Goal: Book appointment/travel/reservation

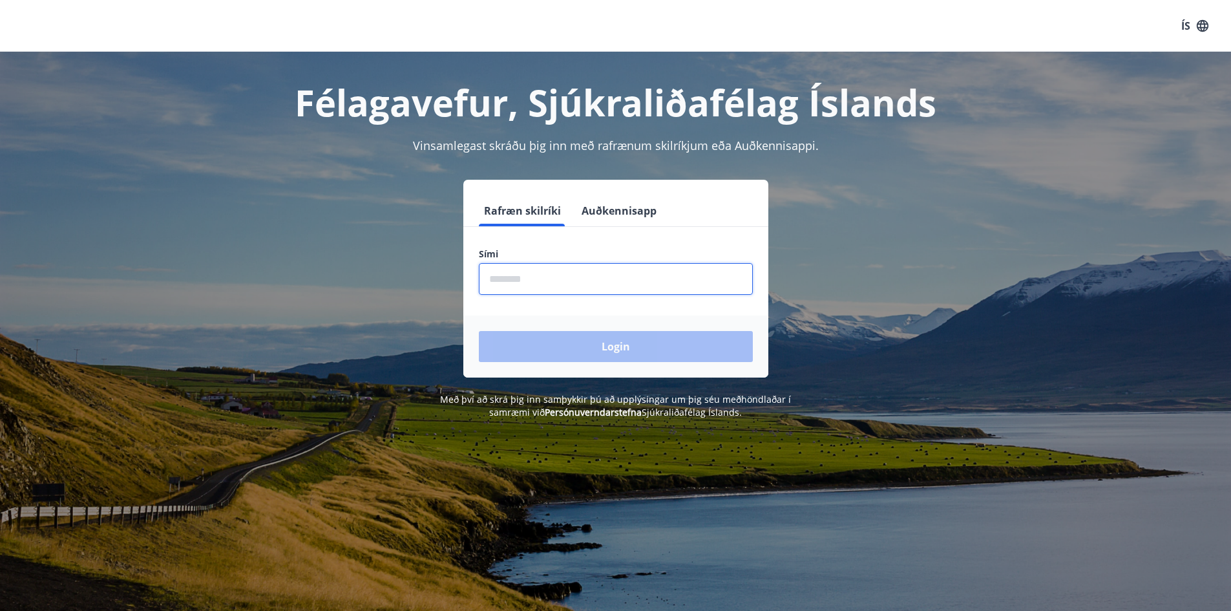
click at [521, 283] on input "phone" at bounding box center [616, 279] width 274 height 32
type input "********"
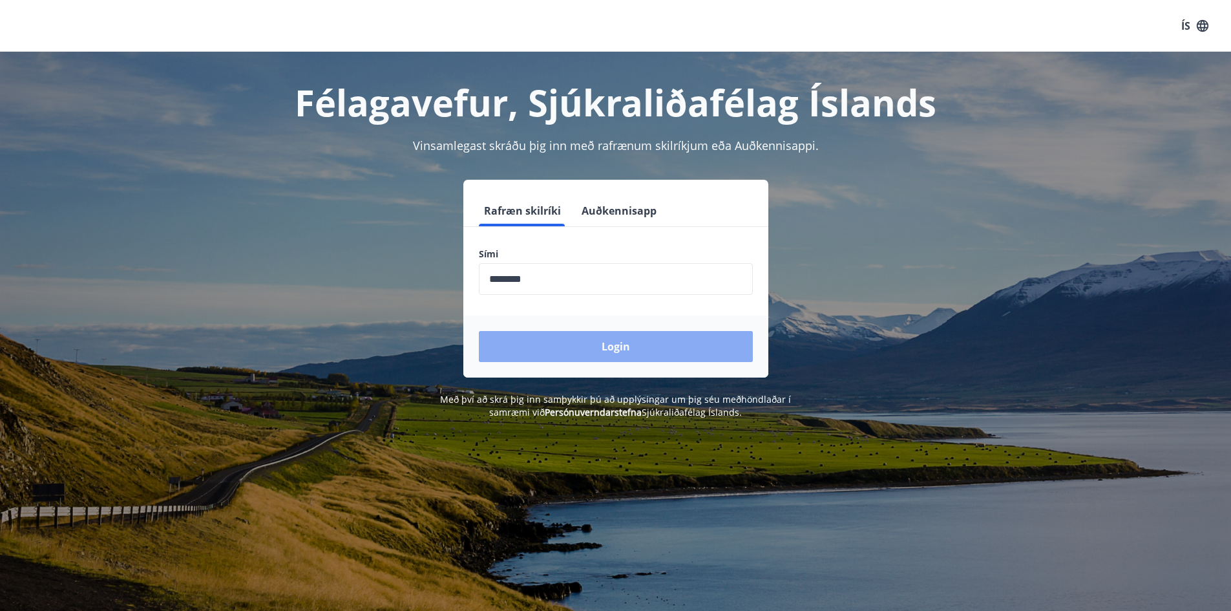
click at [621, 342] on button "Login" at bounding box center [616, 346] width 274 height 31
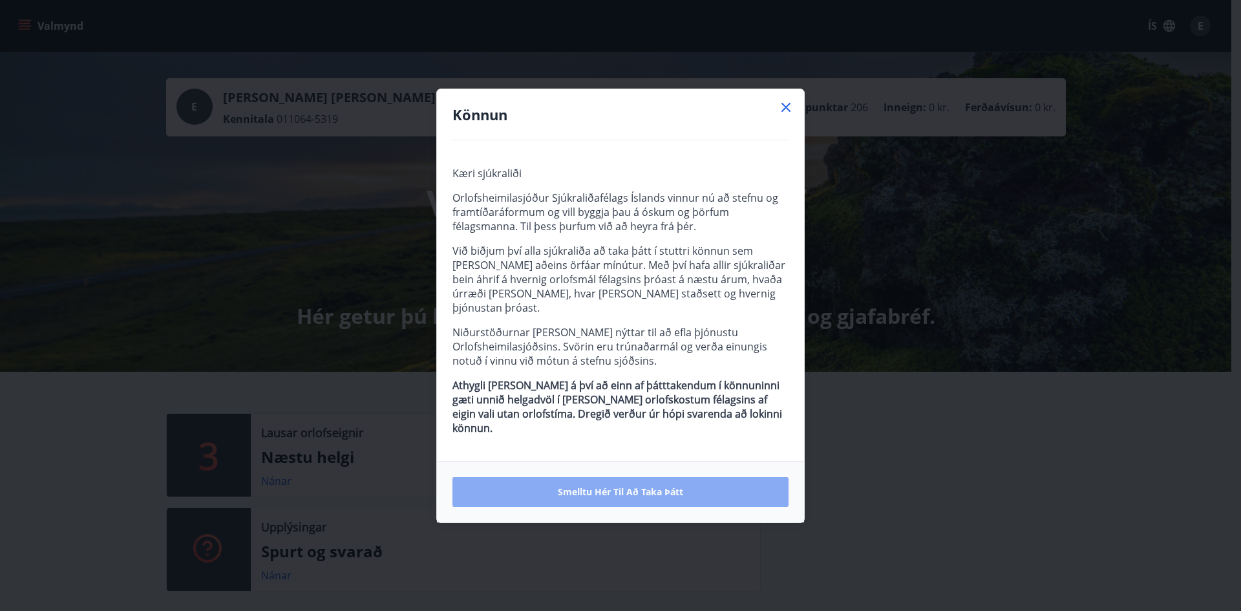
click at [635, 485] on span "Smelltu hér til að taka þátt" at bounding box center [620, 491] width 125 height 13
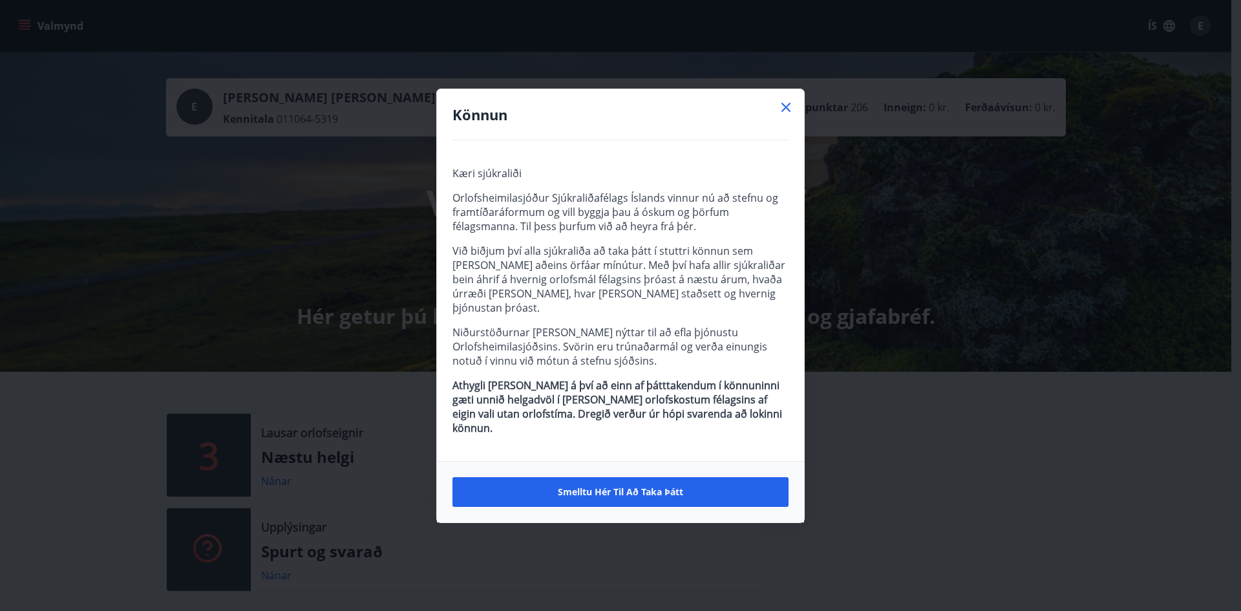
click at [784, 115] on icon at bounding box center [786, 108] width 16 height 16
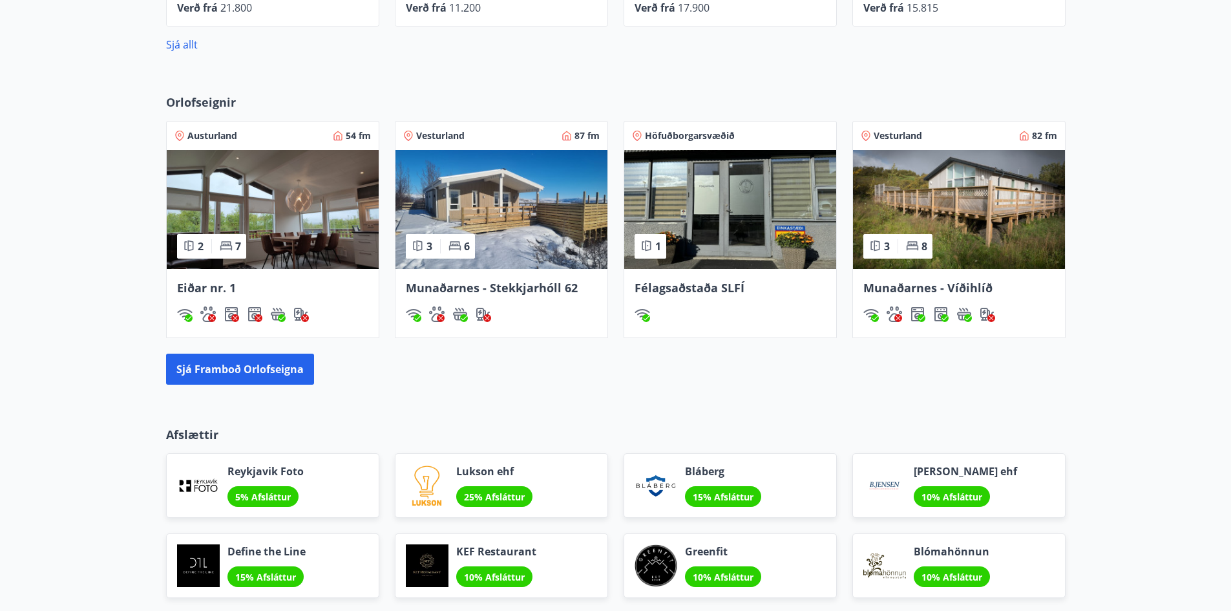
scroll to position [840, 0]
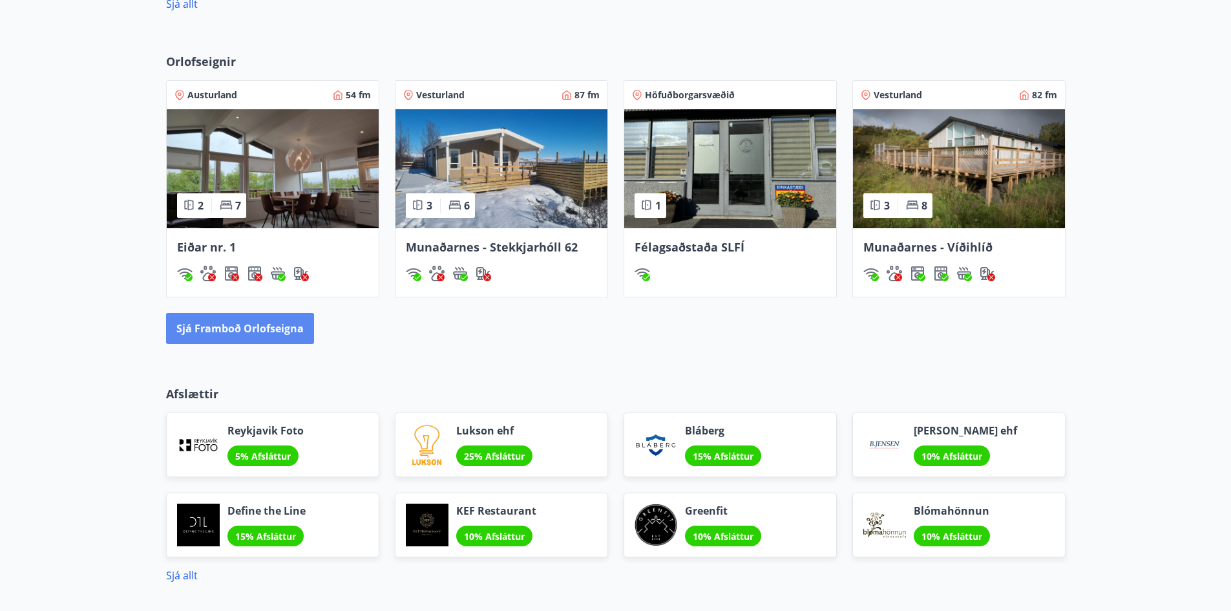
click at [247, 328] on button "Sjá framboð orlofseigna" at bounding box center [240, 328] width 148 height 31
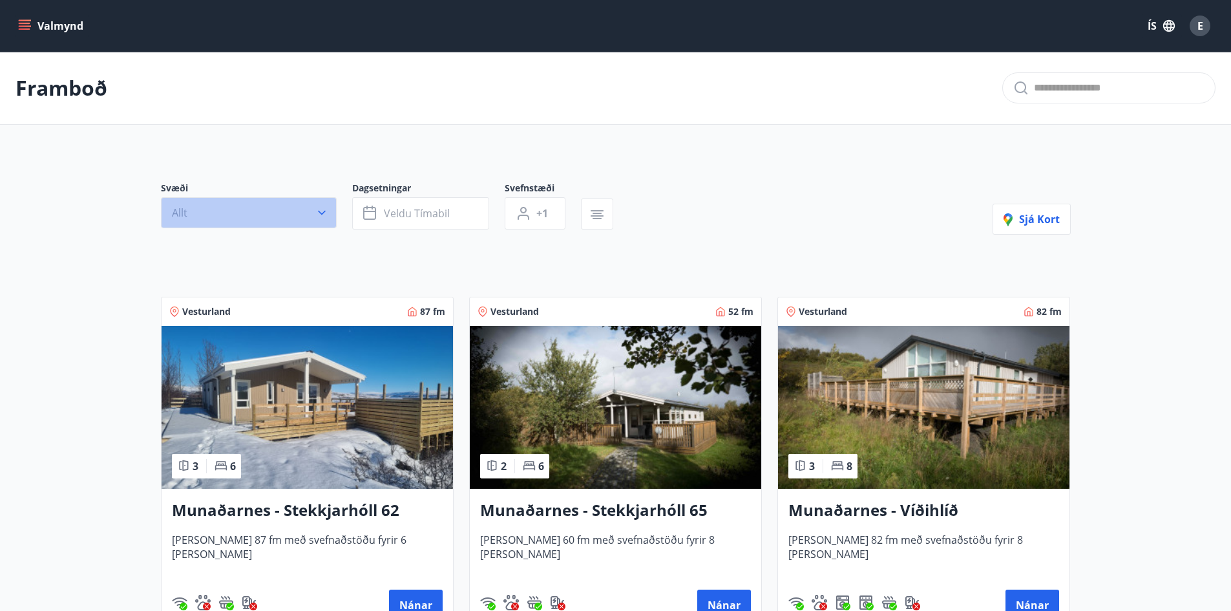
click at [320, 212] on icon "button" at bounding box center [321, 212] width 13 height 13
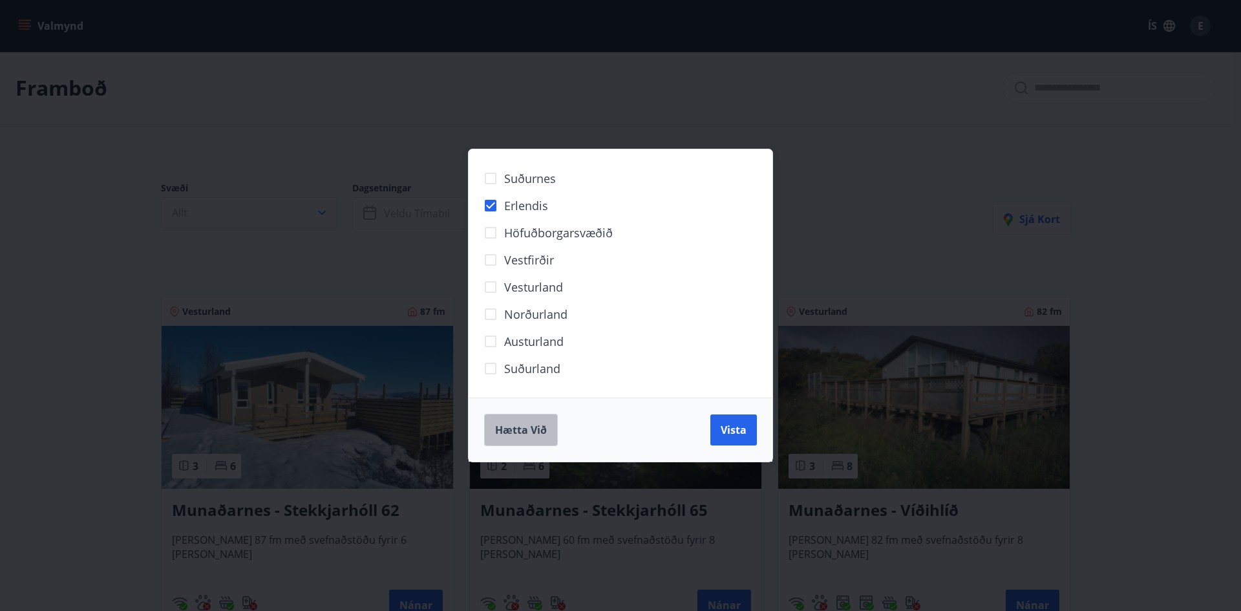
click at [540, 431] on span "Hætta við" at bounding box center [521, 430] width 52 height 14
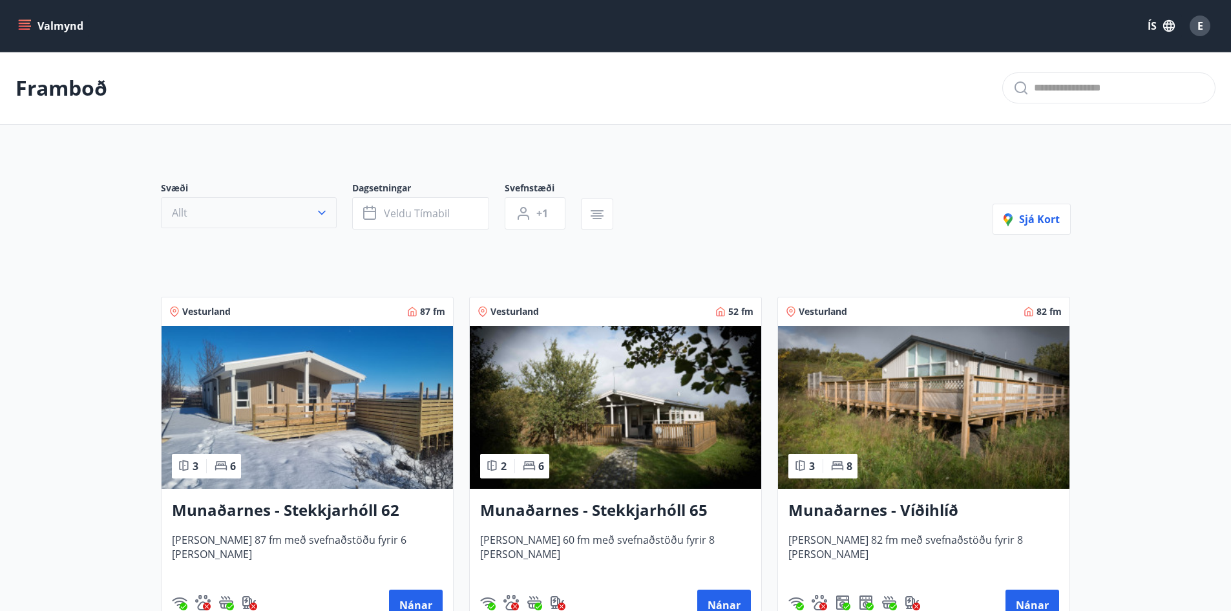
click at [317, 206] on icon "button" at bounding box center [321, 212] width 13 height 13
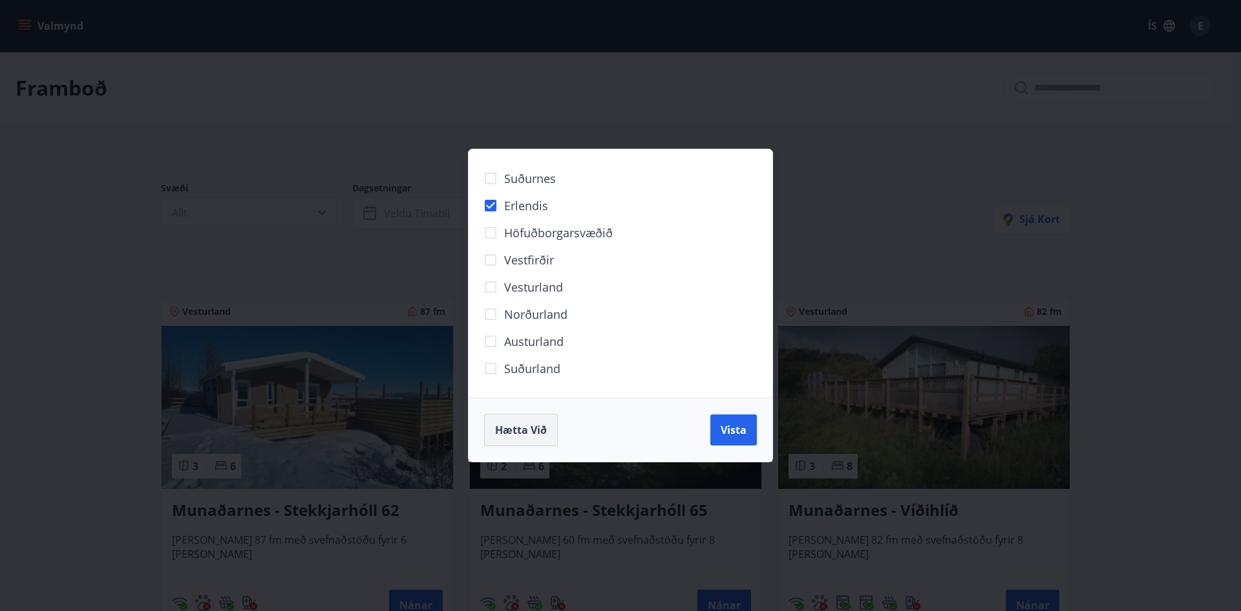
click at [525, 419] on button "Hætta við" at bounding box center [521, 430] width 74 height 32
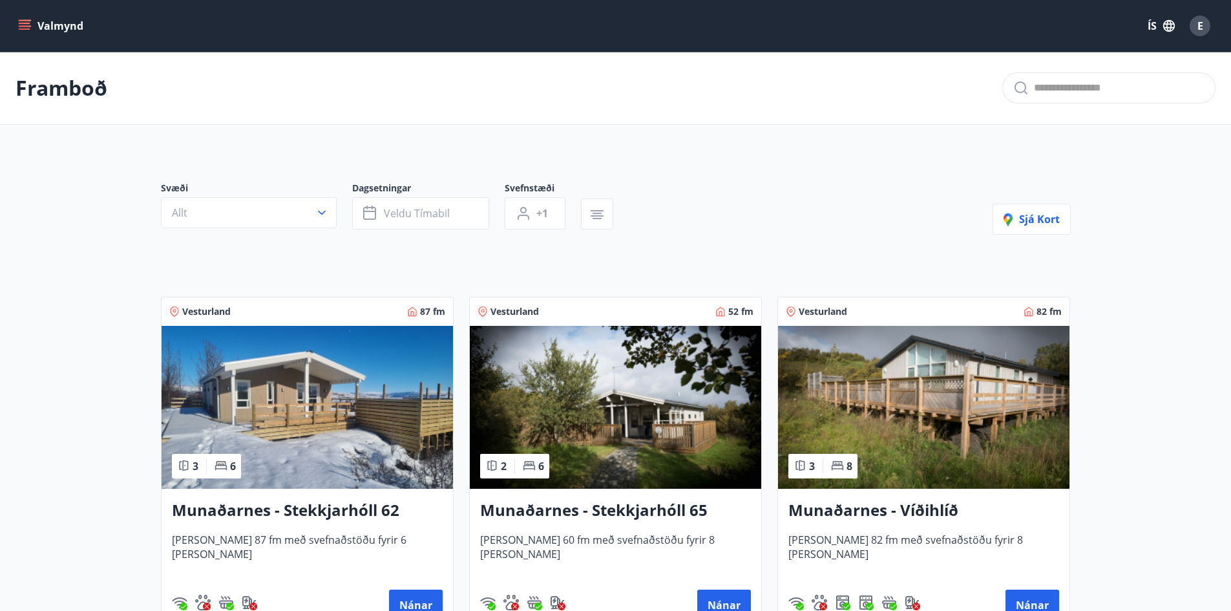
click at [30, 23] on icon "menu" at bounding box center [25, 23] width 12 height 1
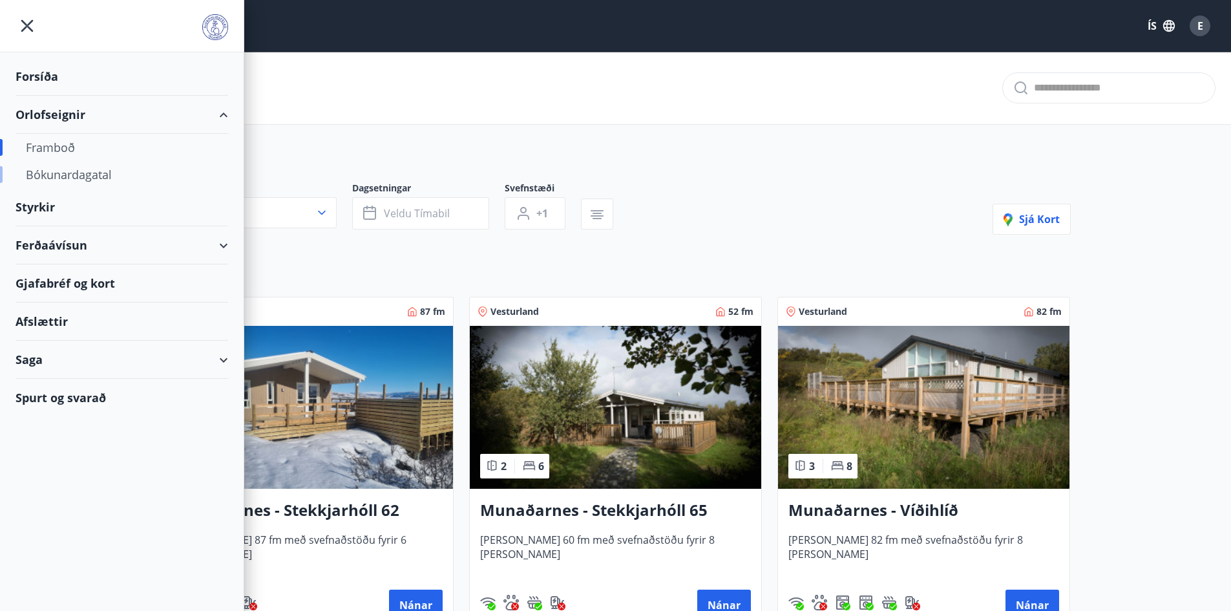
click at [70, 174] on div "Bókunardagatal" at bounding box center [122, 174] width 192 height 27
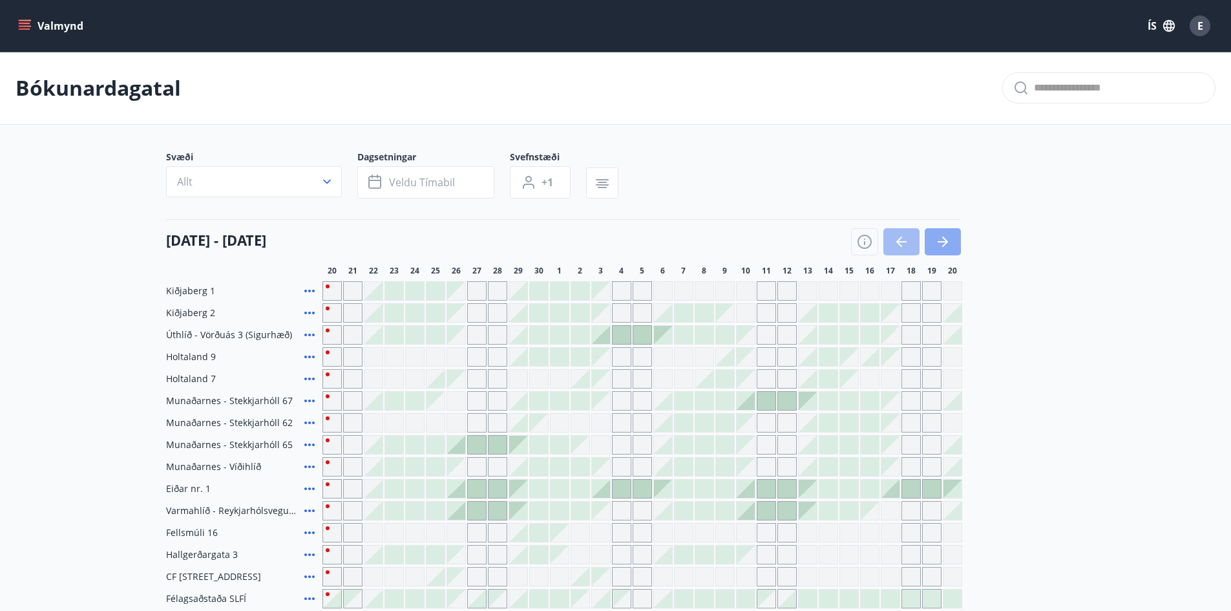
click at [945, 241] on icon "button" at bounding box center [943, 241] width 10 height 1
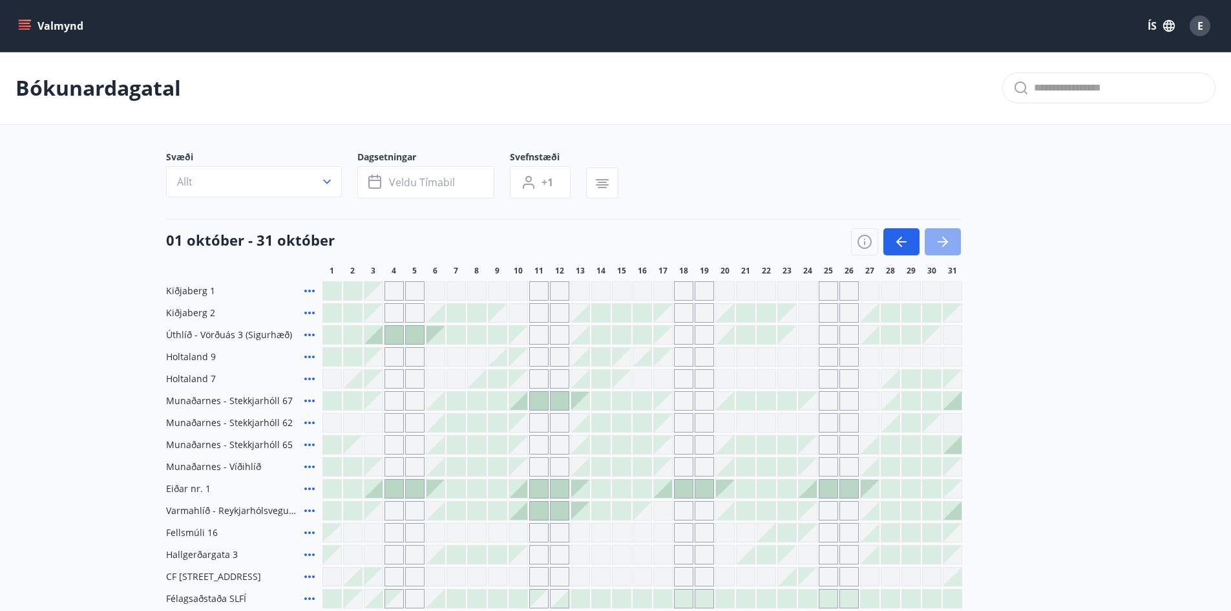
click at [945, 236] on icon "button" at bounding box center [943, 242] width 16 height 16
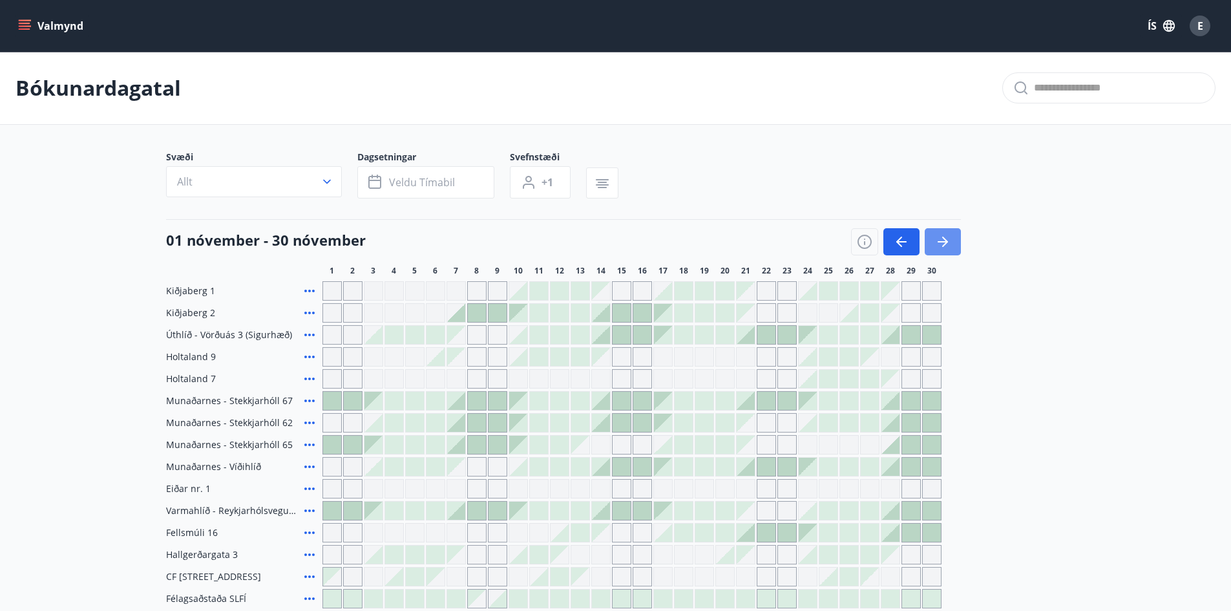
drag, startPoint x: 941, startPoint y: 242, endPoint x: 1057, endPoint y: 341, distance: 152.1
click at [942, 242] on icon "button" at bounding box center [943, 241] width 10 height 1
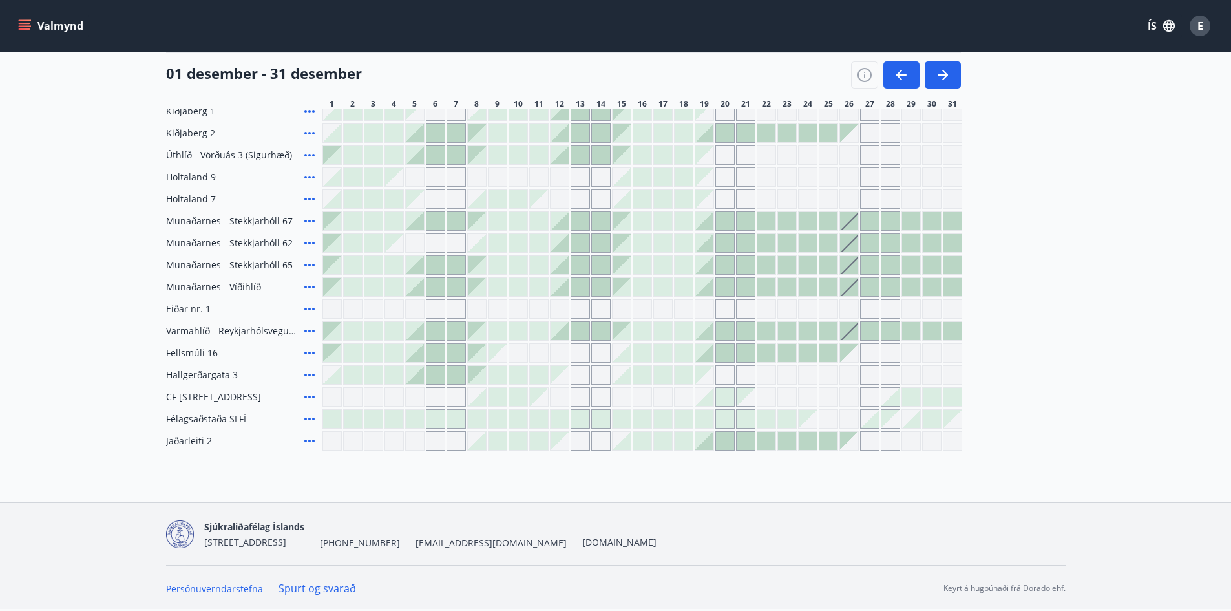
scroll to position [115, 0]
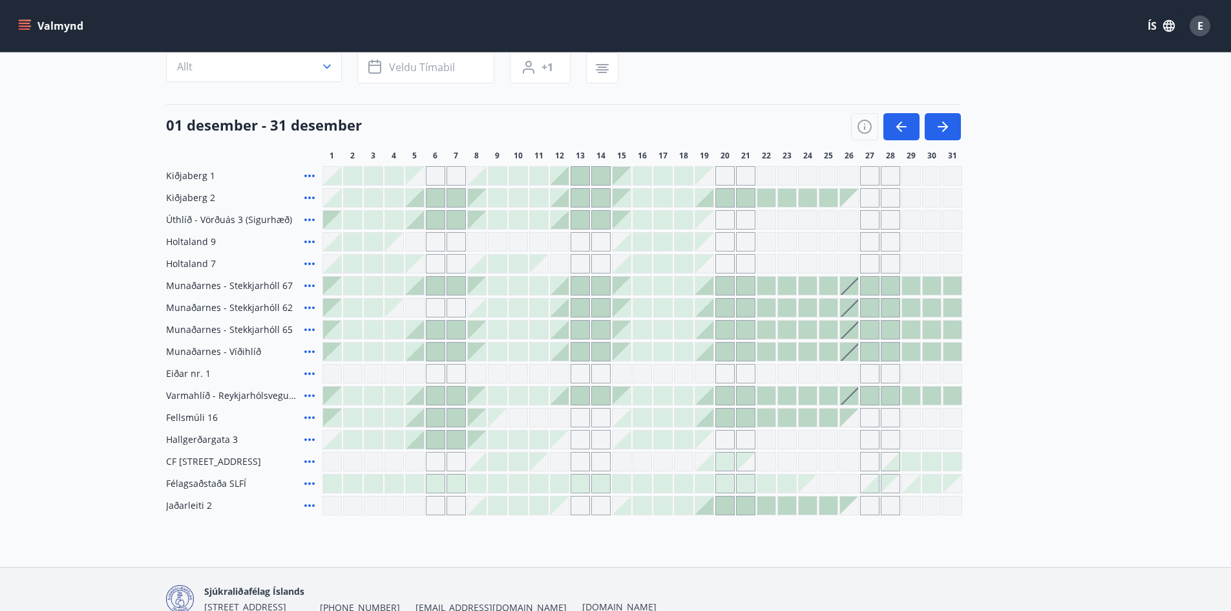
click at [417, 458] on div "Gráir dagar eru ekki bókanlegir" at bounding box center [414, 461] width 19 height 19
click at [435, 461] on div "Gráir dagar eru ekki bókanlegir" at bounding box center [435, 461] width 19 height 19
click at [465, 456] on div "Gráir dagar eru ekki bókanlegir" at bounding box center [455, 461] width 19 height 19
click at [454, 438] on div "Kiðjaberg 1 Kiðjaberg 2 Úthlíð - Vörðuás 3 (Sigurhæð) Holtaland 9 Holtaland 7 […" at bounding box center [615, 340] width 899 height 349
click at [499, 459] on div at bounding box center [497, 461] width 18 height 18
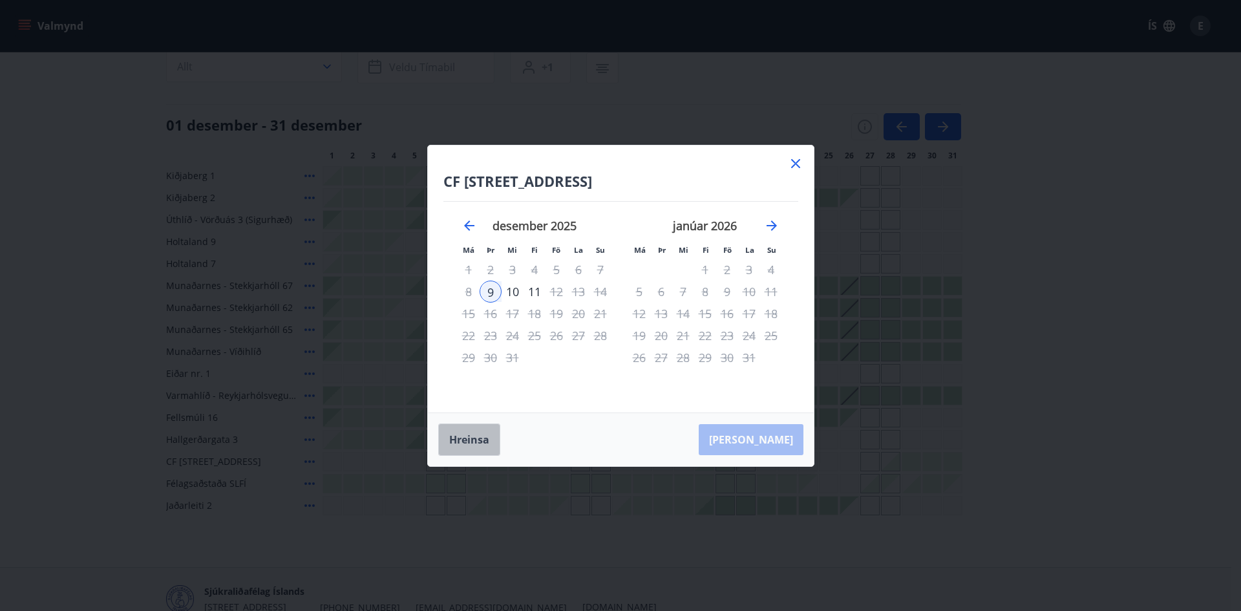
click at [464, 436] on button "Hreinsa" at bounding box center [469, 439] width 62 height 32
click at [468, 439] on button "Hreinsa" at bounding box center [469, 439] width 62 height 32
click at [799, 165] on icon at bounding box center [796, 164] width 16 height 16
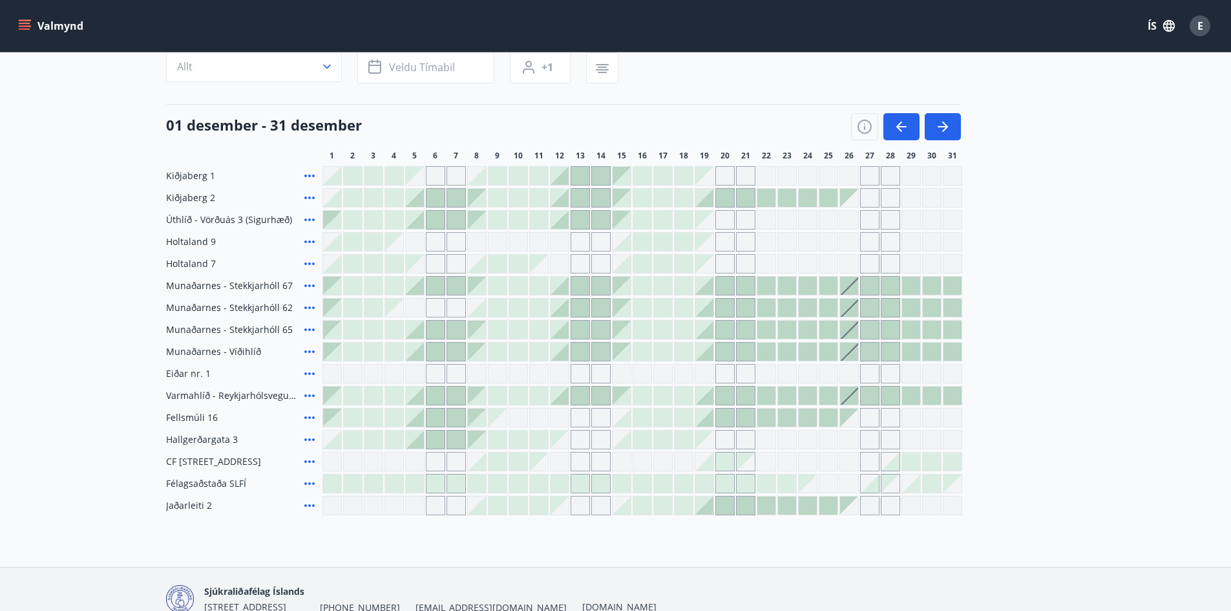
click at [258, 464] on span "CF [STREET_ADDRESS]" at bounding box center [213, 461] width 95 height 13
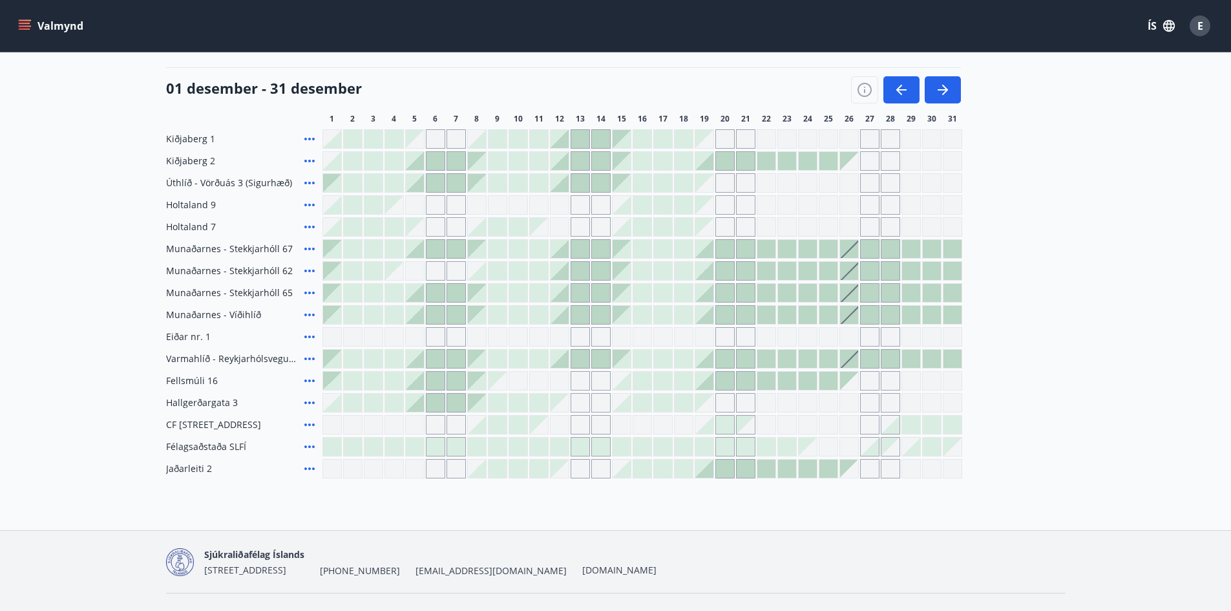
scroll to position [180, 0]
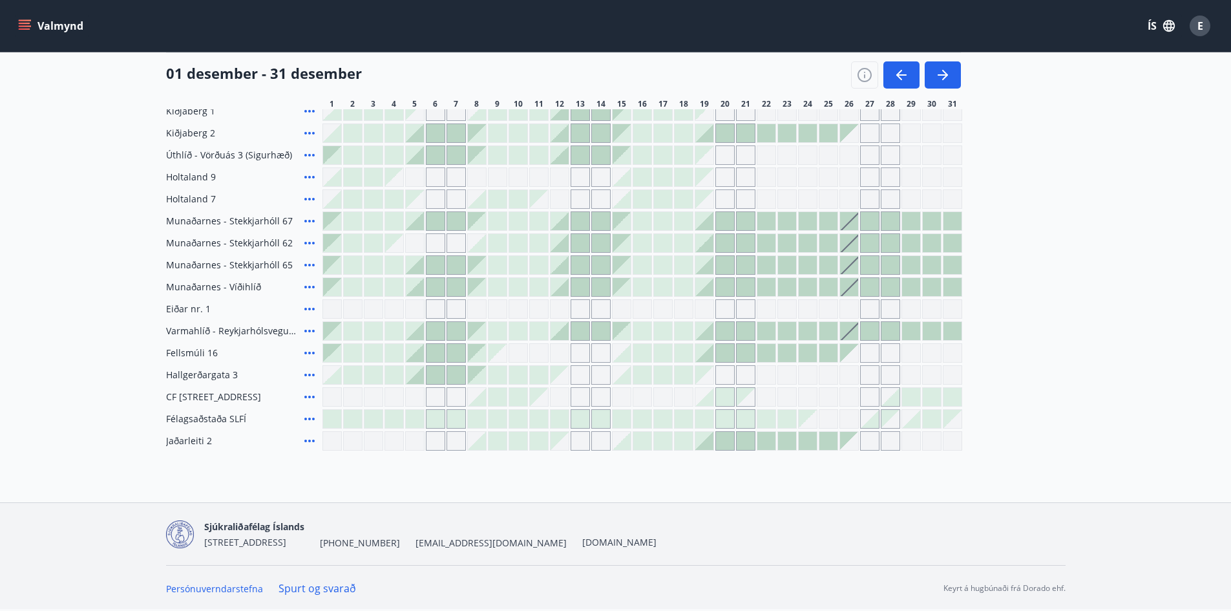
click at [517, 371] on div at bounding box center [518, 375] width 18 height 18
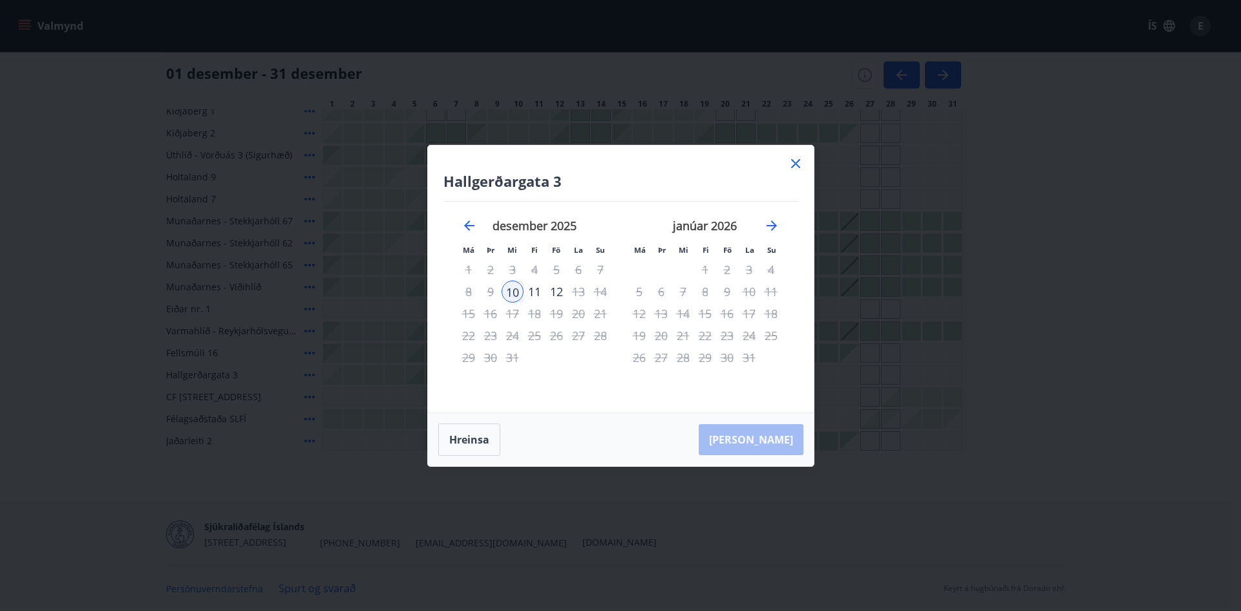
click at [797, 160] on icon at bounding box center [796, 164] width 16 height 16
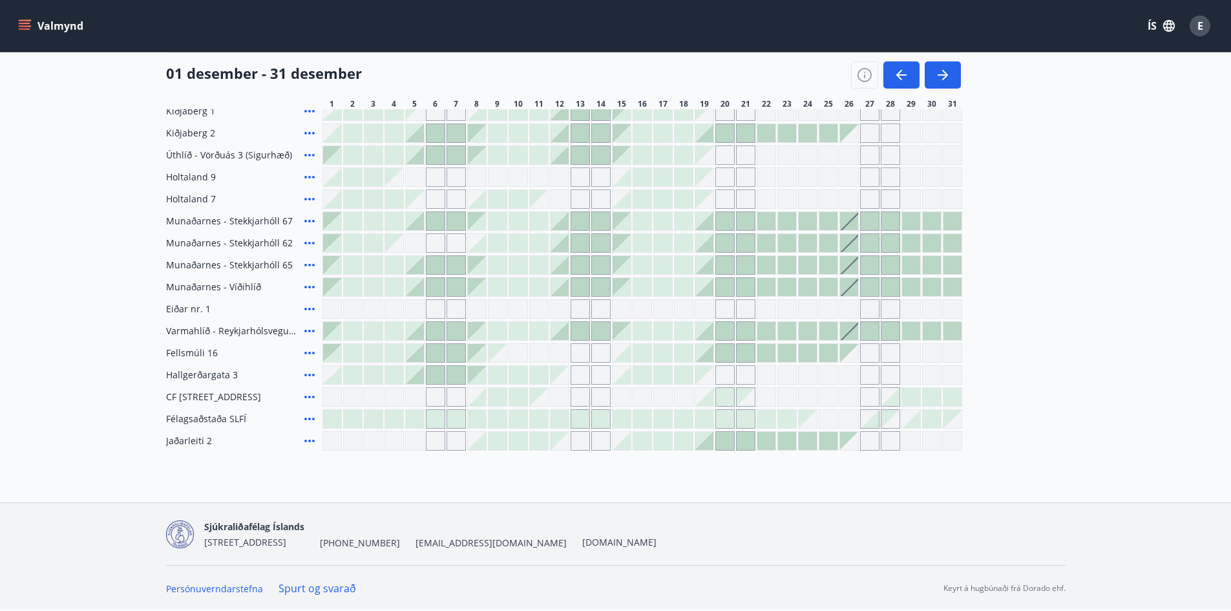
click at [798, 160] on div "Gráir dagar eru ekki bókanlegir" at bounding box center [807, 154] width 19 height 19
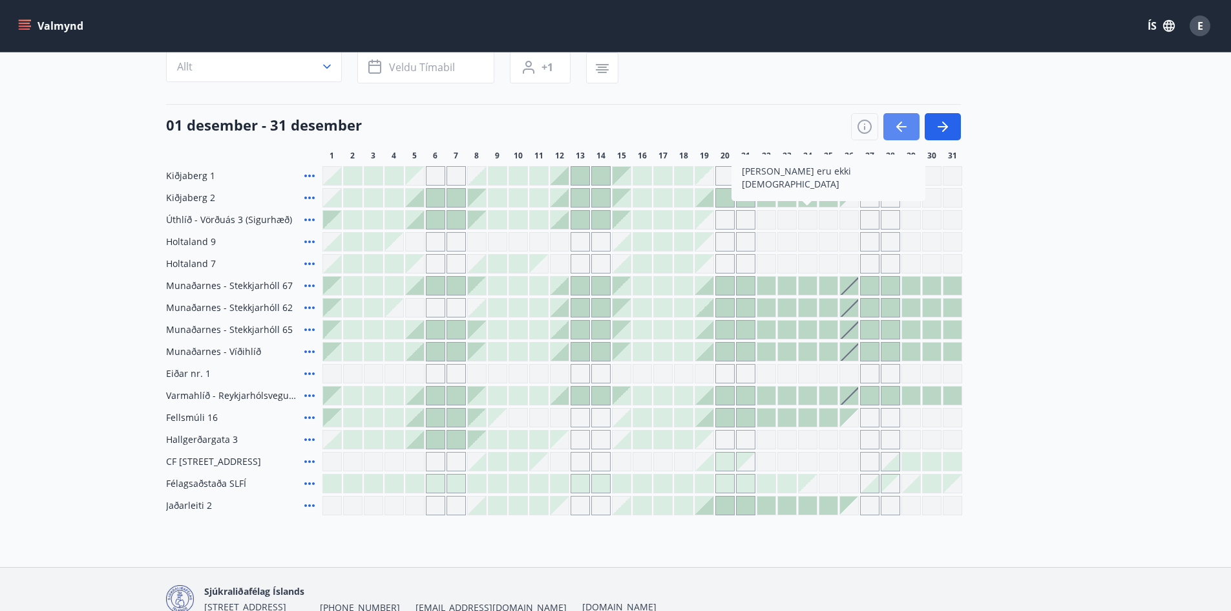
click at [899, 121] on icon "button" at bounding box center [902, 127] width 16 height 16
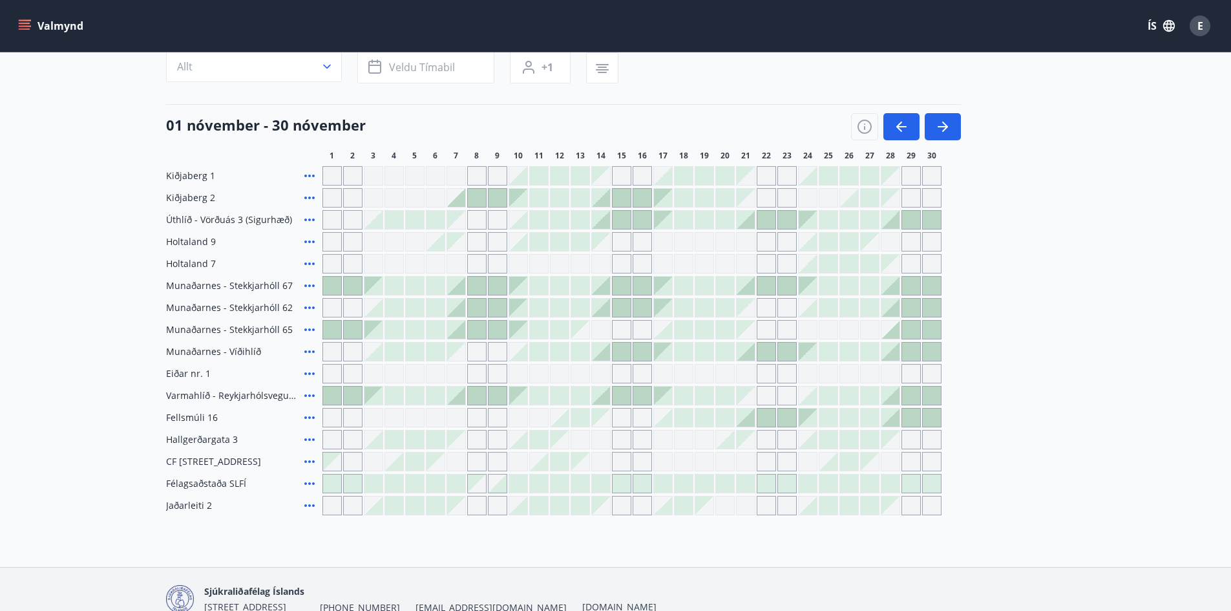
click at [559, 195] on div at bounding box center [559, 198] width 18 height 18
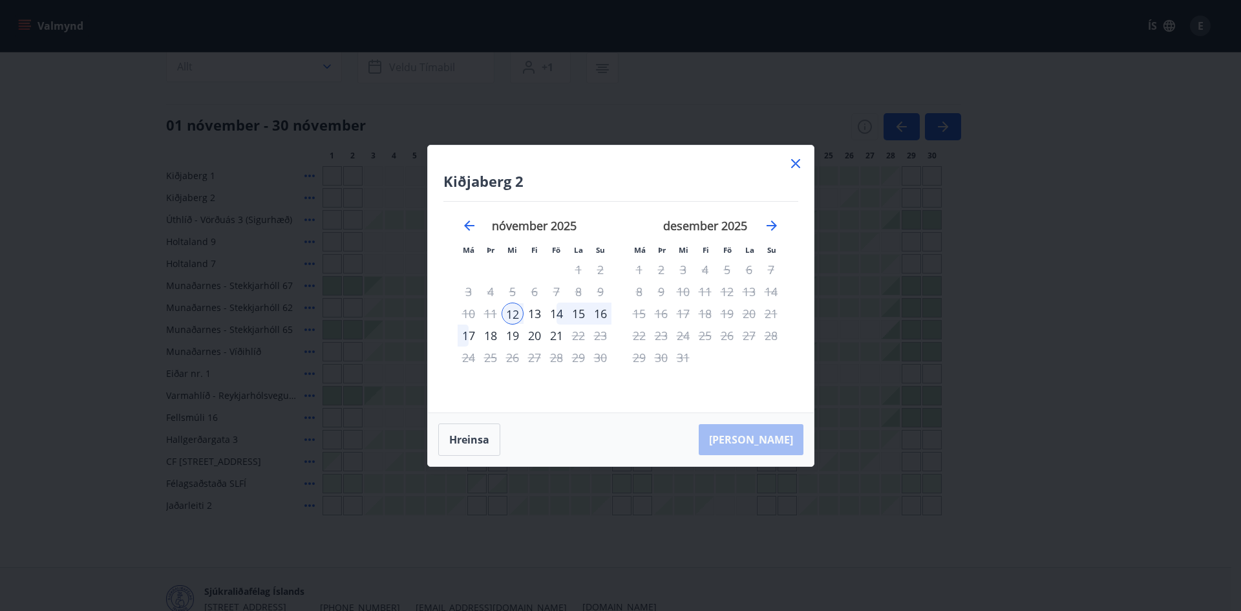
click at [513, 309] on div "12" at bounding box center [512, 313] width 22 height 22
click at [533, 313] on div "13" at bounding box center [534, 313] width 22 height 22
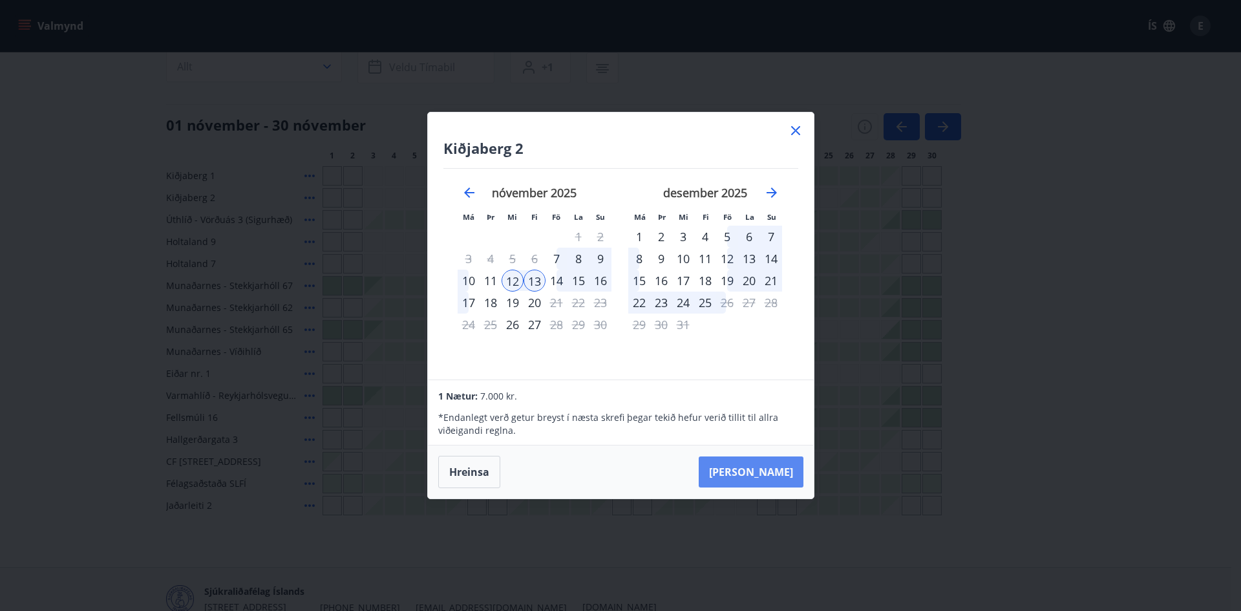
click at [778, 472] on button "[PERSON_NAME]" at bounding box center [750, 471] width 105 height 31
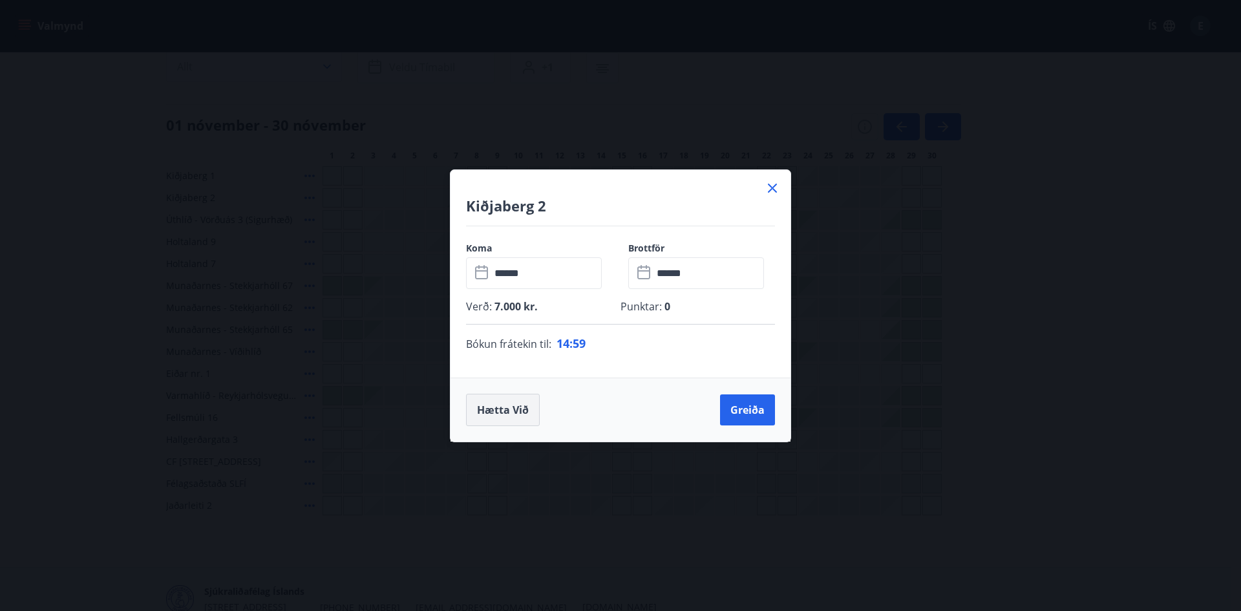
click at [499, 407] on button "Hætta við" at bounding box center [503, 409] width 74 height 32
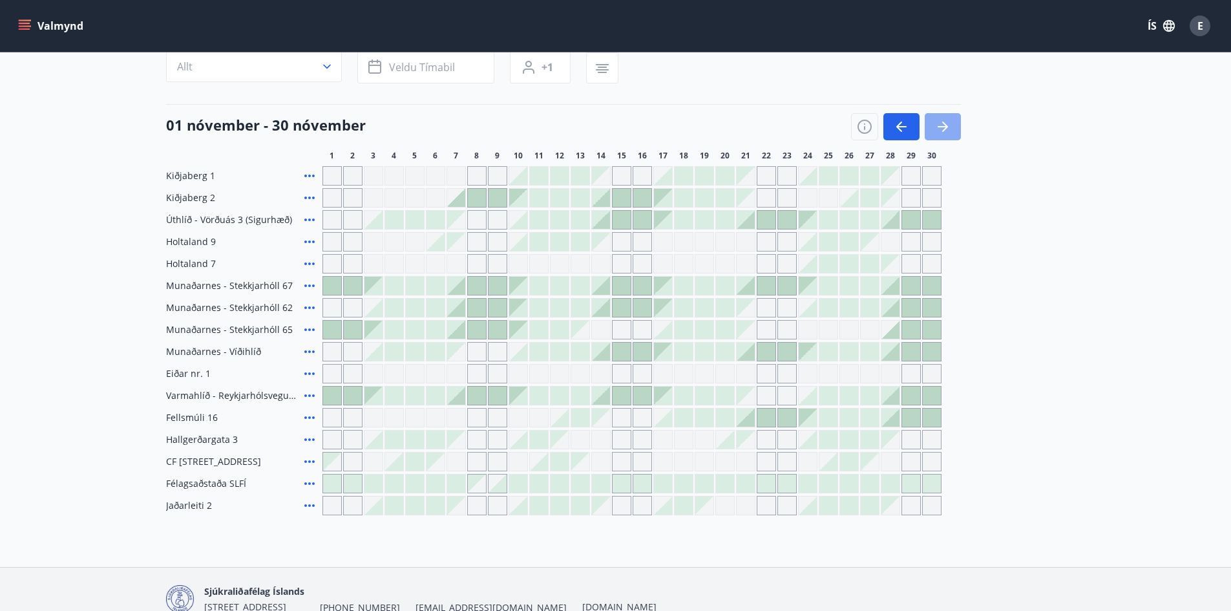
click at [945, 124] on icon "button" at bounding box center [943, 127] width 16 height 16
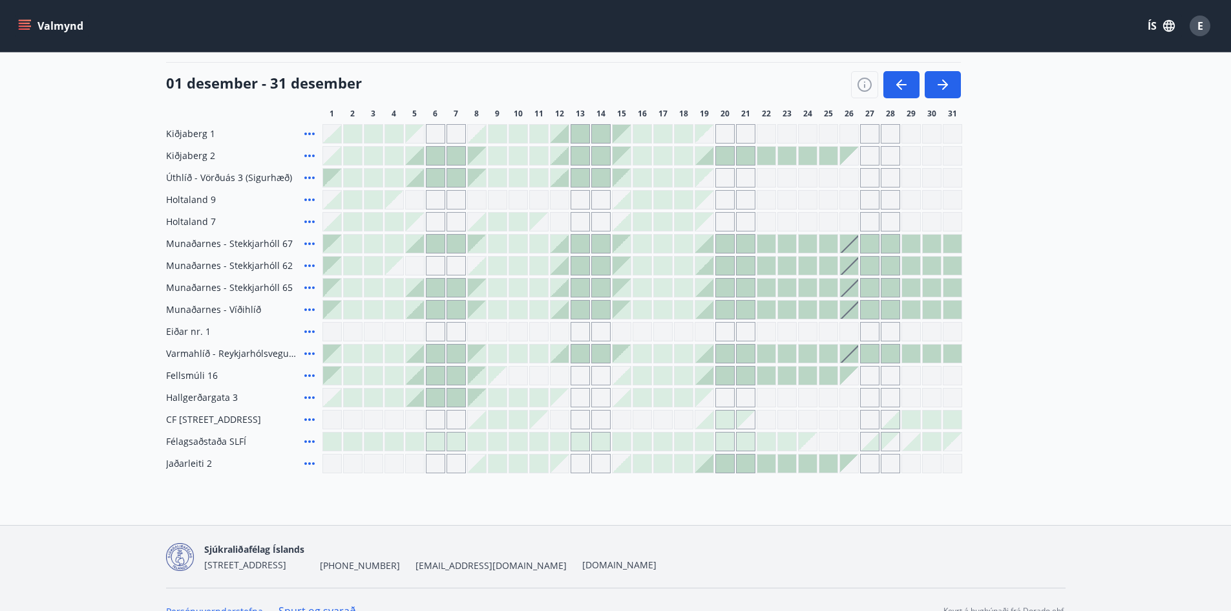
scroll to position [180, 0]
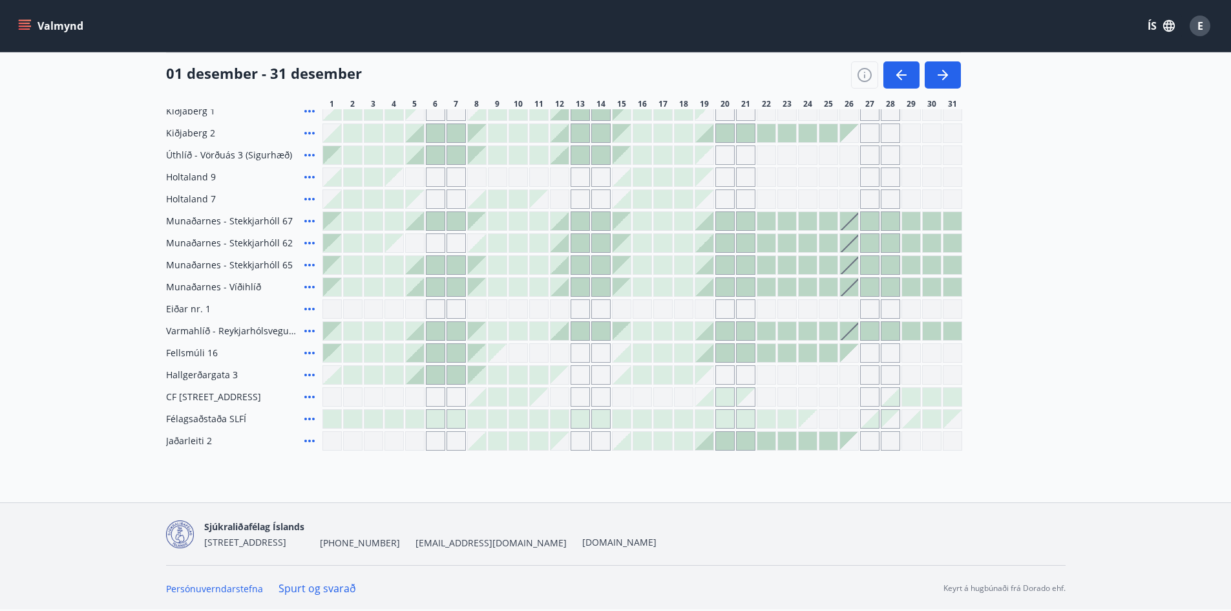
click at [498, 395] on div at bounding box center [497, 397] width 18 height 18
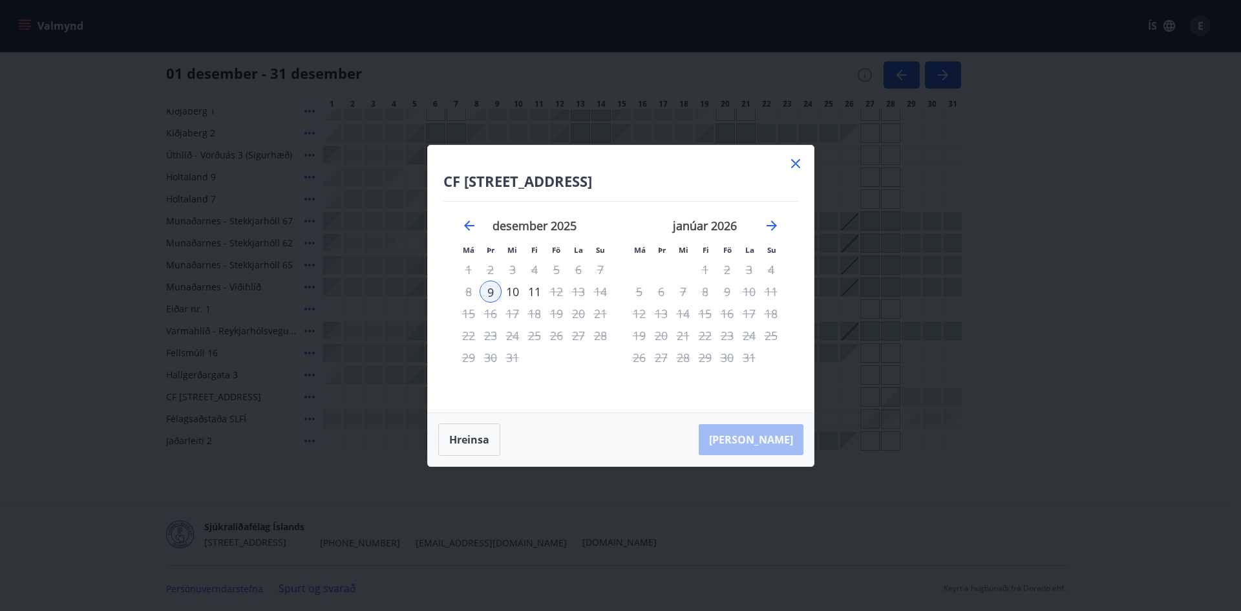
click at [515, 292] on div "10" at bounding box center [512, 291] width 22 height 22
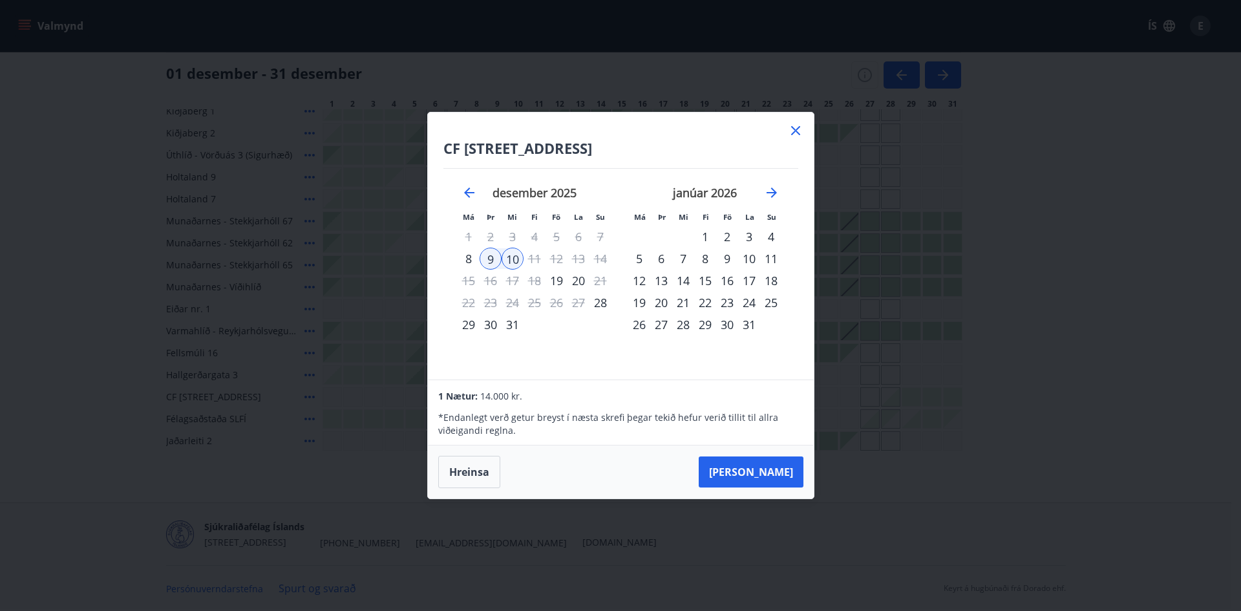
click at [463, 468] on button "Hreinsa" at bounding box center [469, 472] width 62 height 32
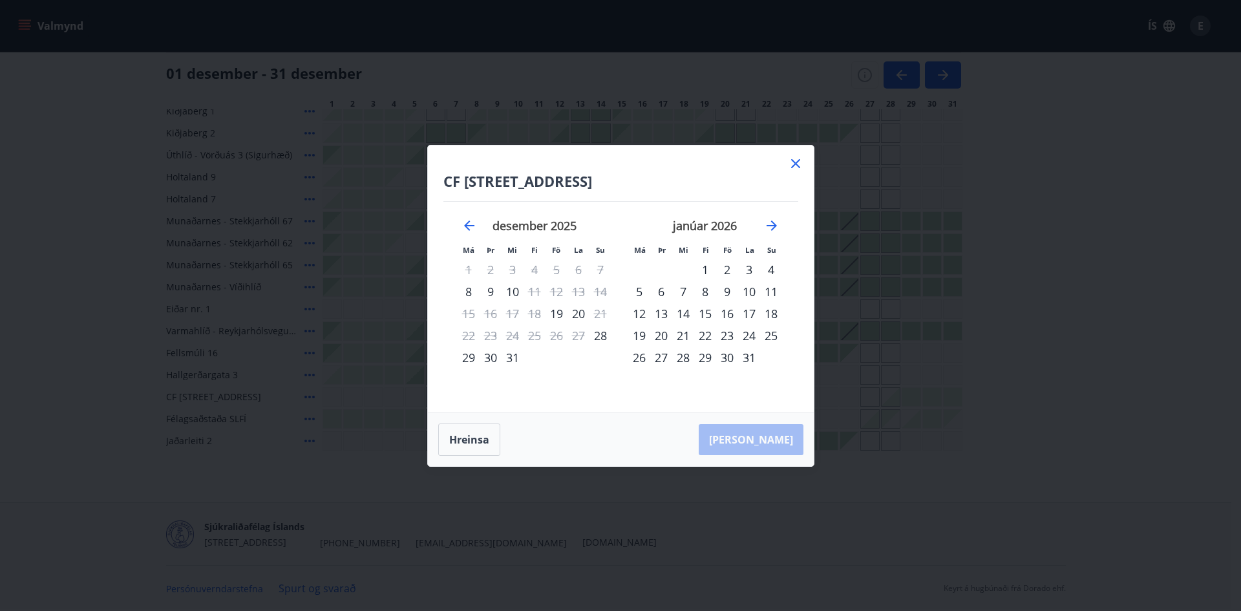
click at [797, 164] on icon at bounding box center [796, 164] width 16 height 16
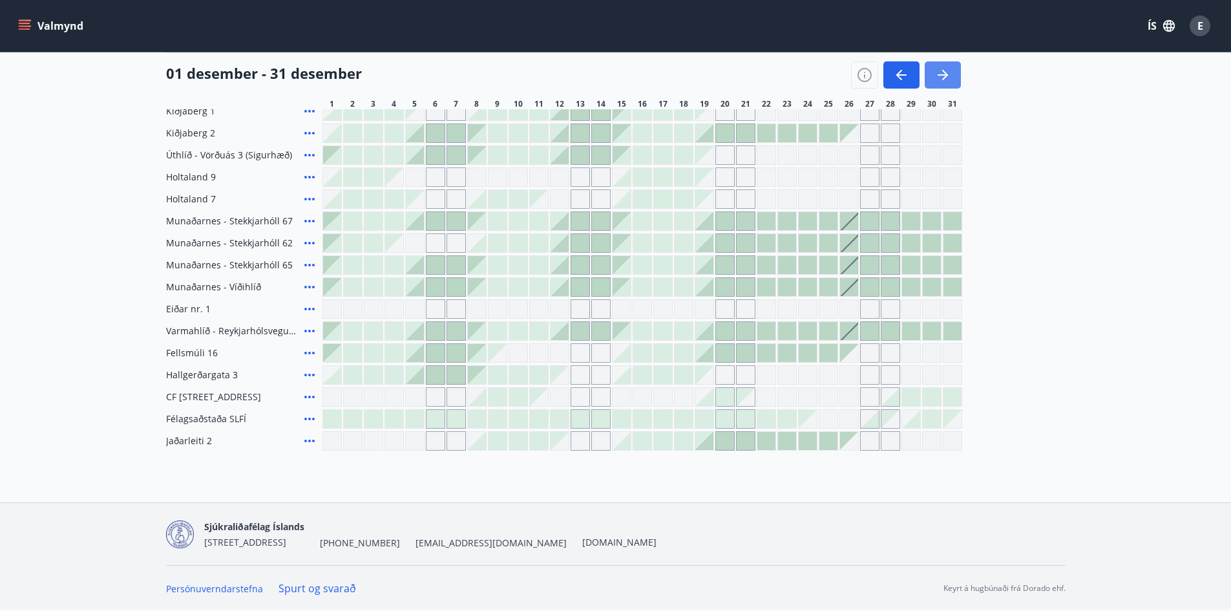
click at [947, 74] on icon "button" at bounding box center [945, 75] width 6 height 10
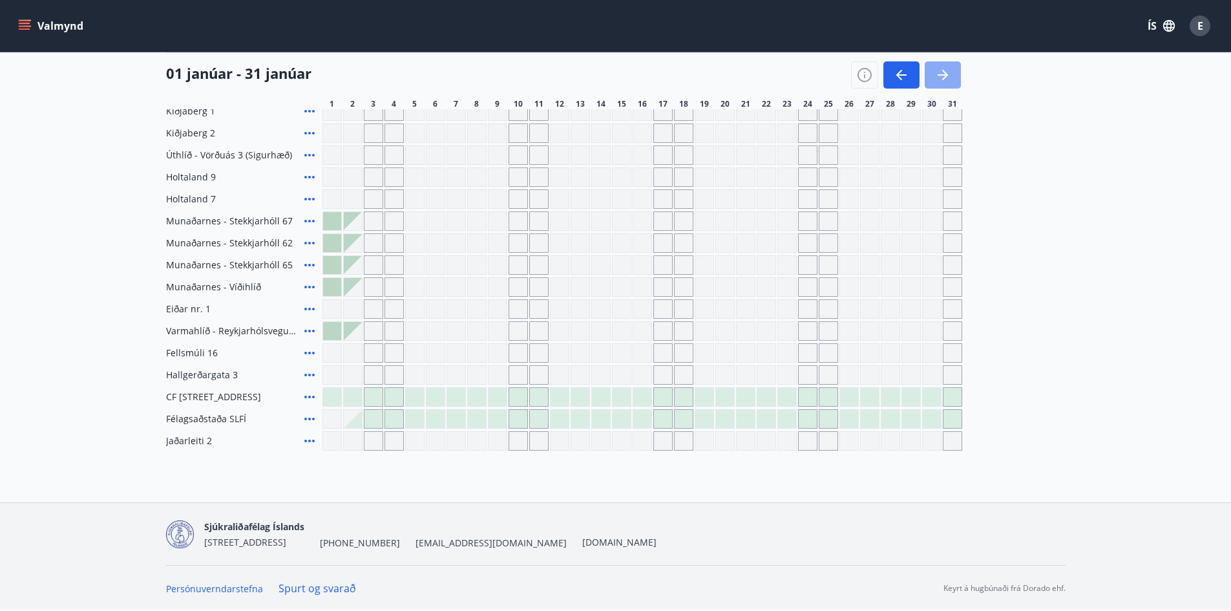
click at [936, 70] on icon "button" at bounding box center [943, 75] width 16 height 16
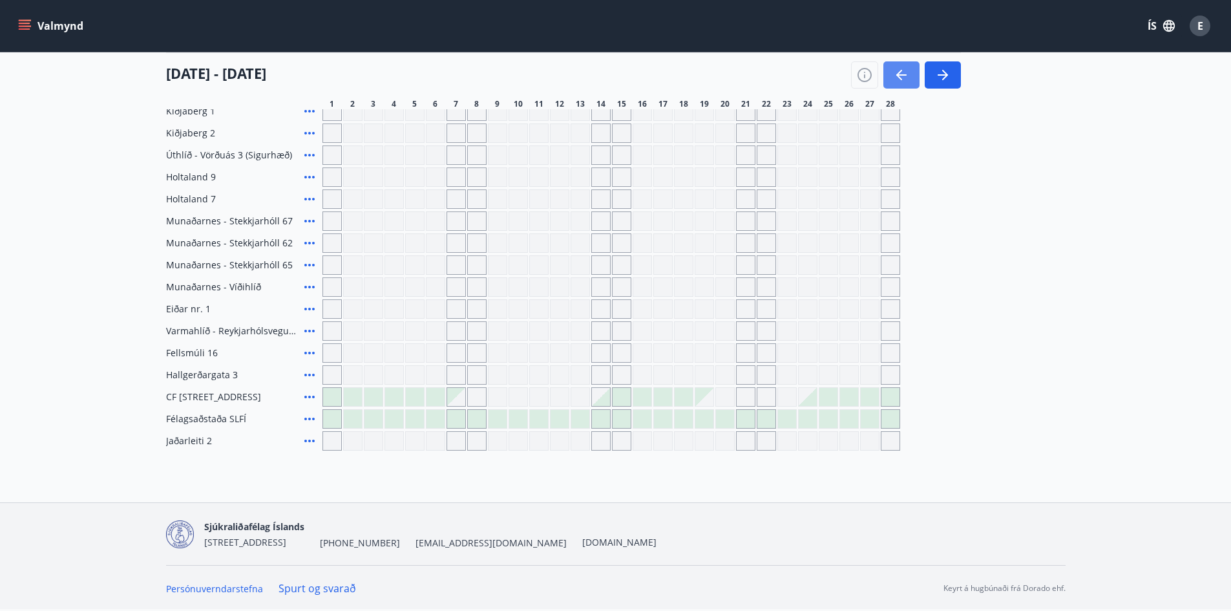
click at [903, 68] on icon "button" at bounding box center [902, 75] width 16 height 16
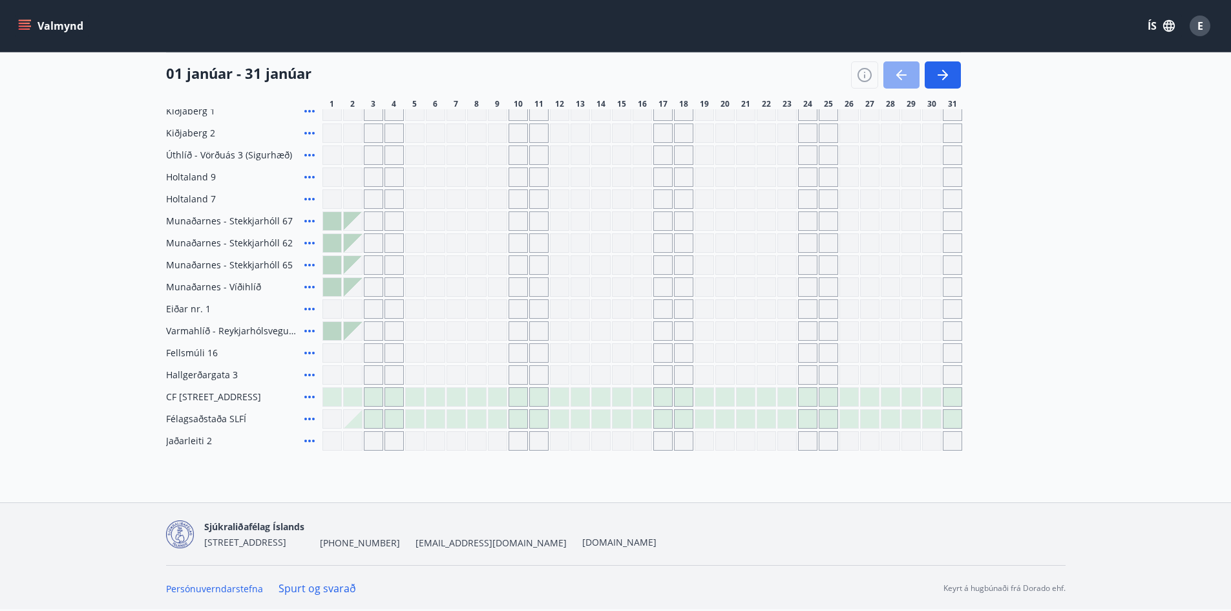
click at [904, 70] on icon "button" at bounding box center [902, 75] width 16 height 16
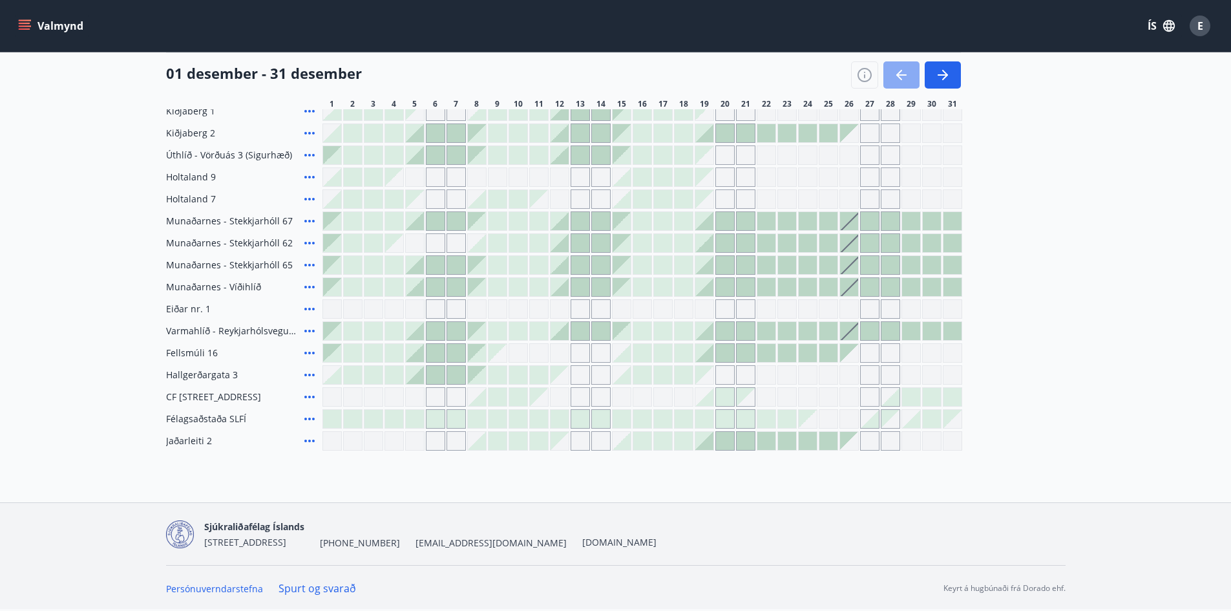
click at [904, 70] on icon "button" at bounding box center [902, 75] width 16 height 16
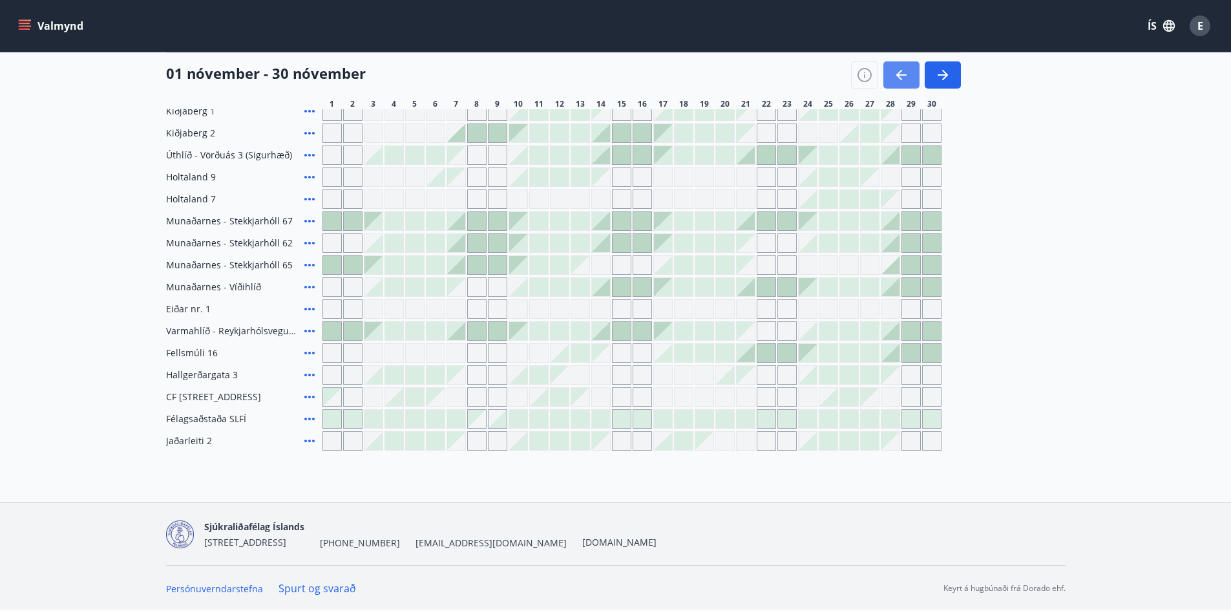
click at [904, 70] on icon "button" at bounding box center [902, 75] width 16 height 16
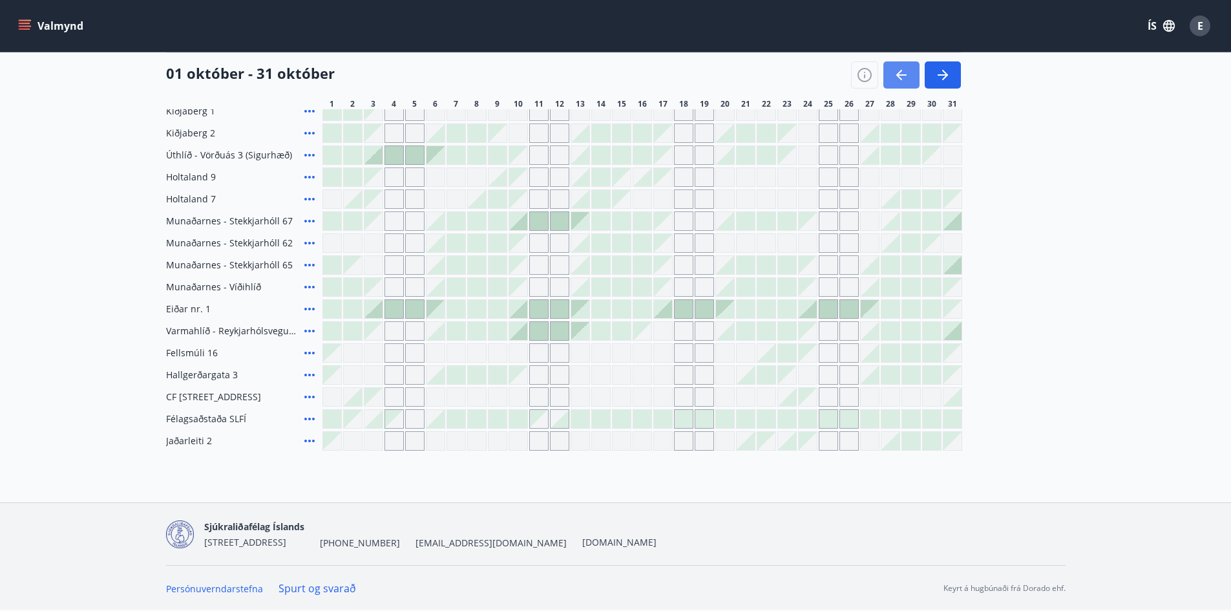
click at [904, 71] on icon "button" at bounding box center [902, 75] width 16 height 16
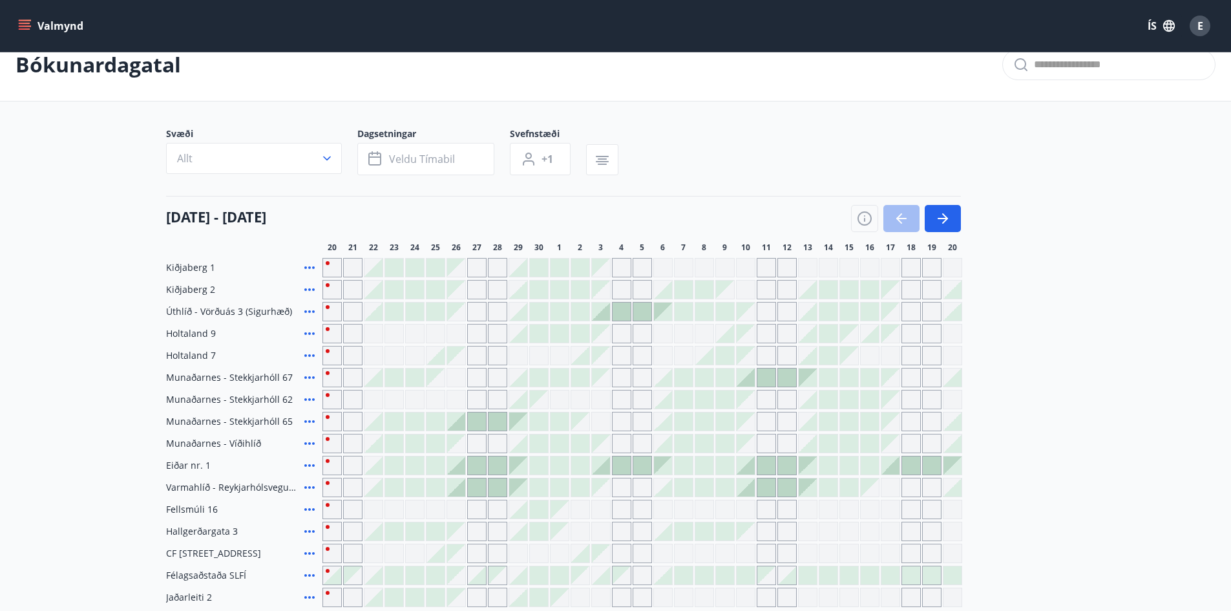
scroll to position [0, 0]
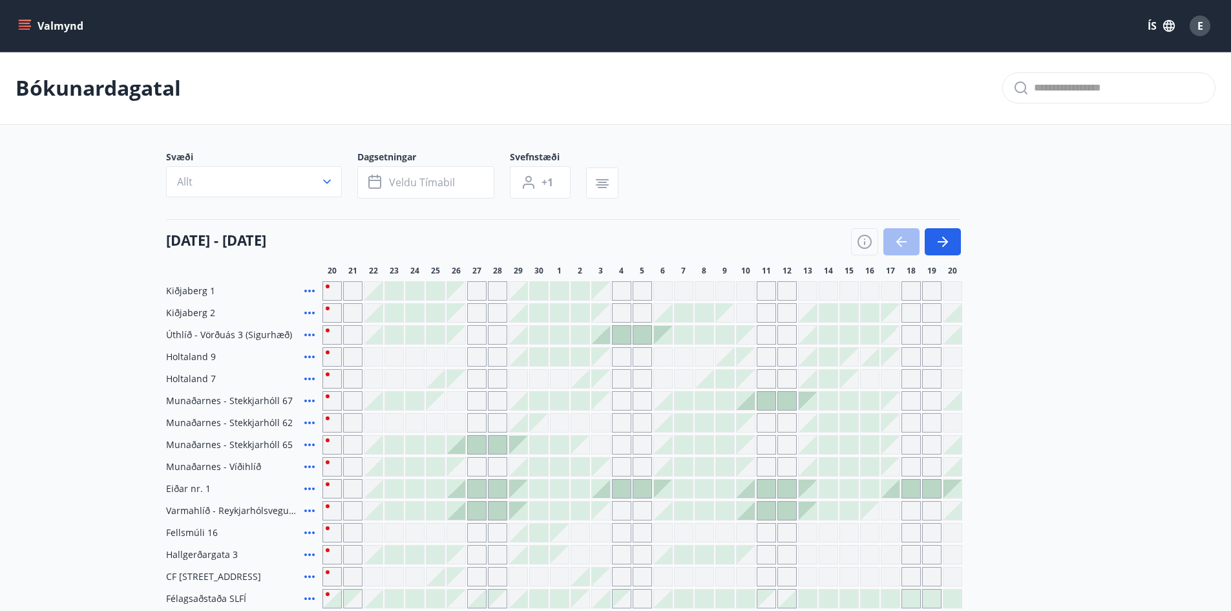
click at [23, 25] on icon "menu" at bounding box center [24, 25] width 13 height 13
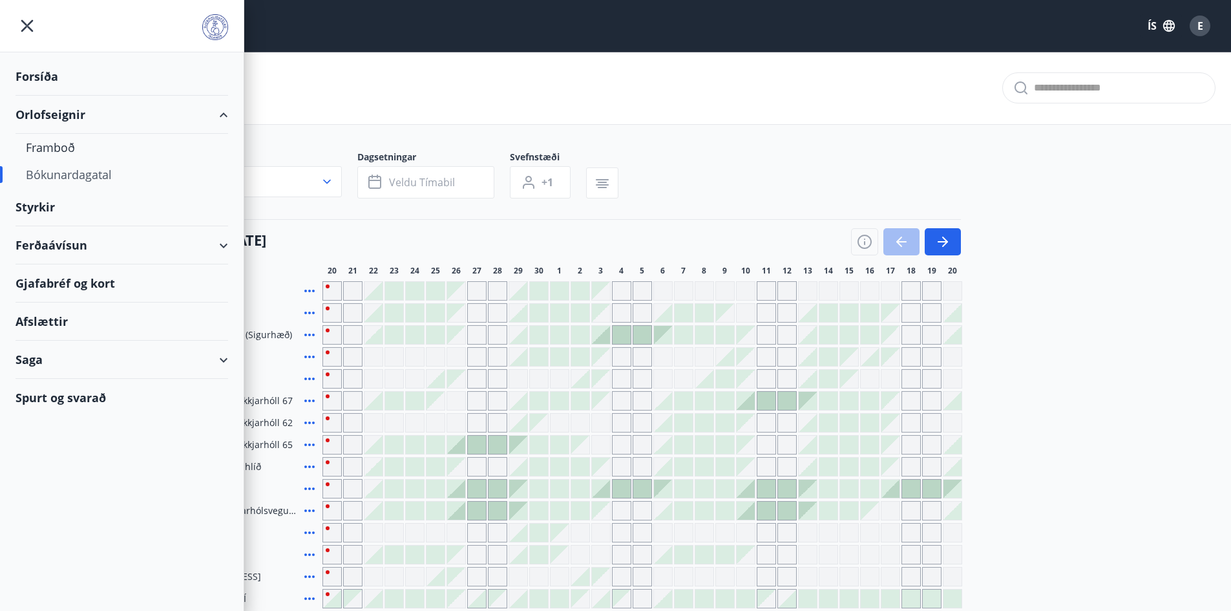
click at [86, 171] on div "Bókunardagatal" at bounding box center [122, 174] width 192 height 27
click at [55, 145] on div "Framboð" at bounding box center [122, 147] width 192 height 27
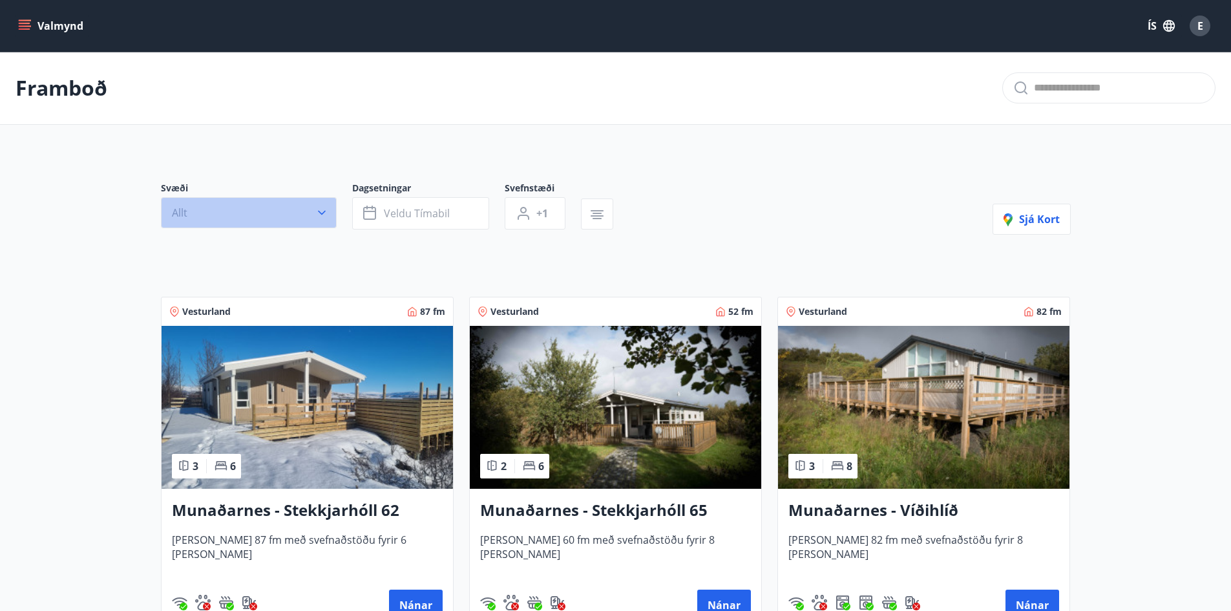
click at [322, 211] on icon "button" at bounding box center [321, 212] width 13 height 13
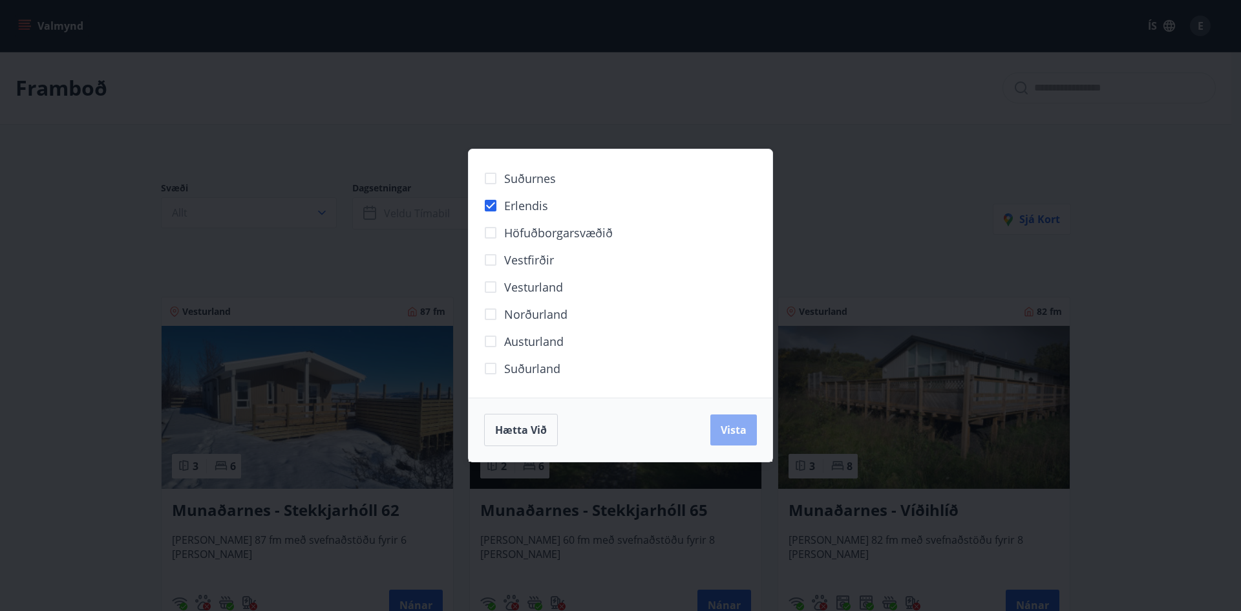
click at [728, 423] on span "Vista" at bounding box center [733, 430] width 26 height 14
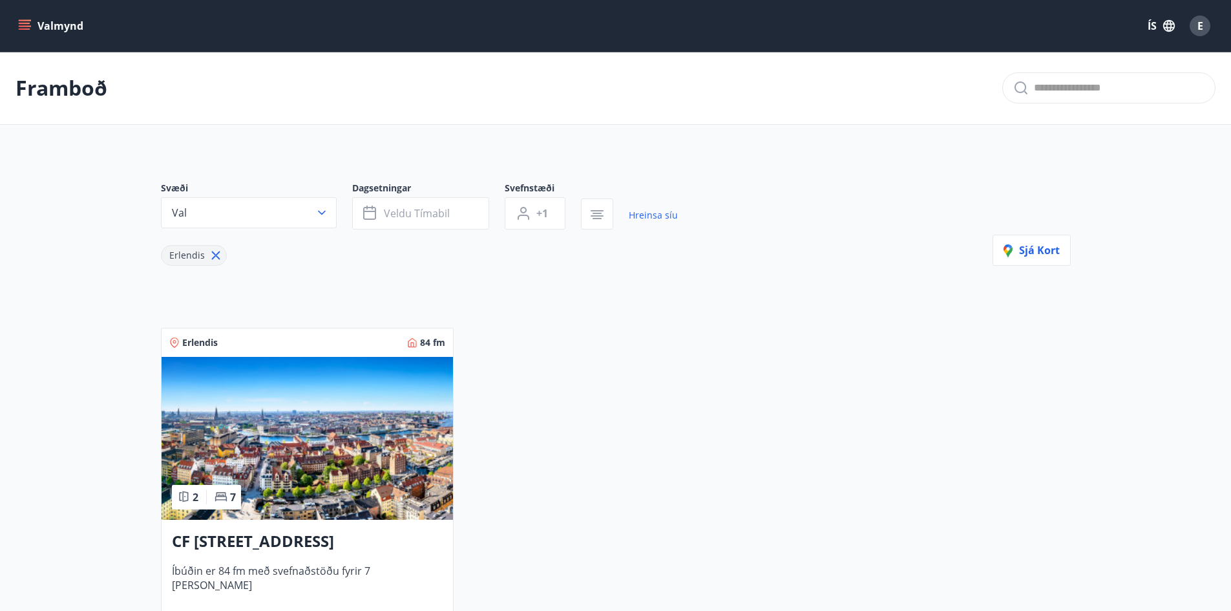
click at [244, 545] on h3 "CF [STREET_ADDRESS]" at bounding box center [307, 541] width 271 height 23
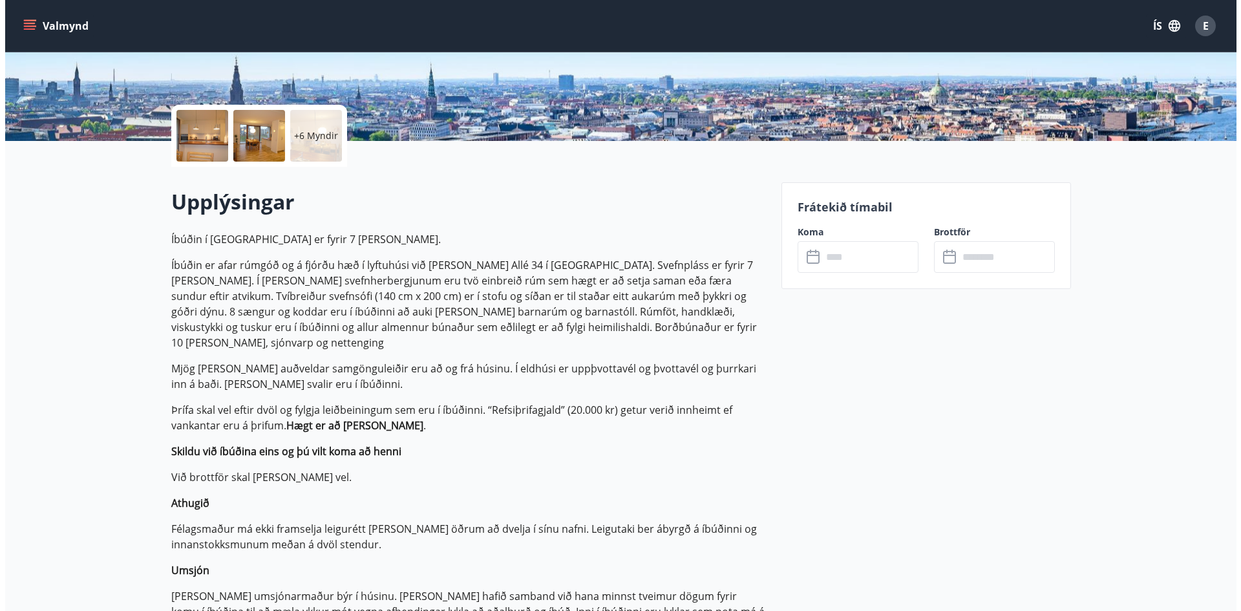
scroll to position [258, 0]
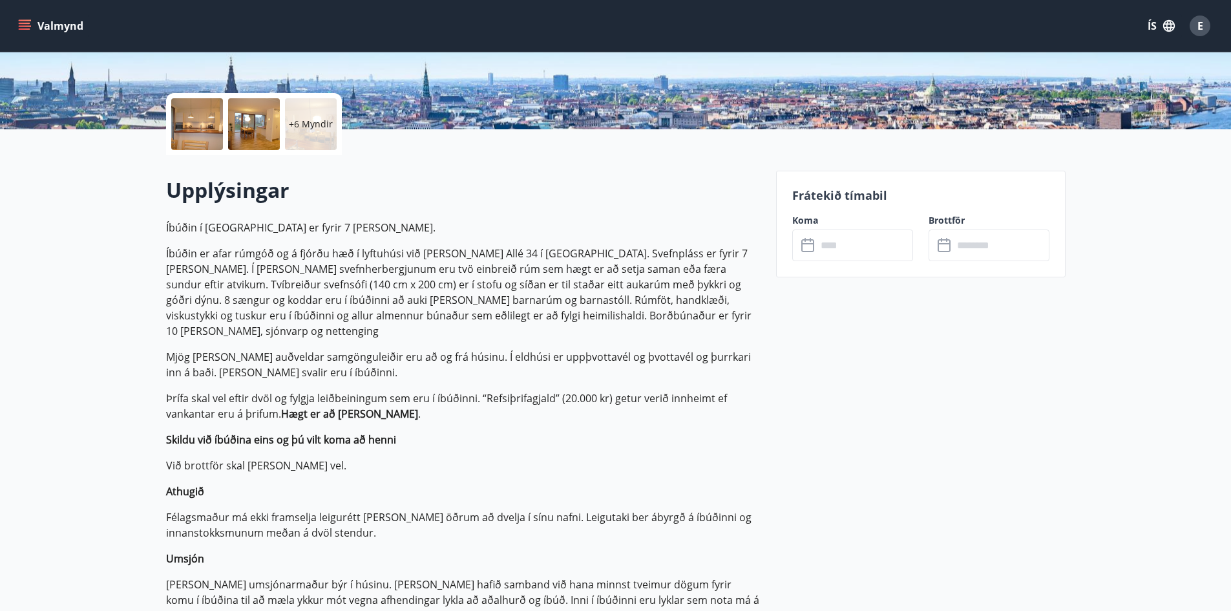
click at [196, 114] on div at bounding box center [197, 124] width 52 height 52
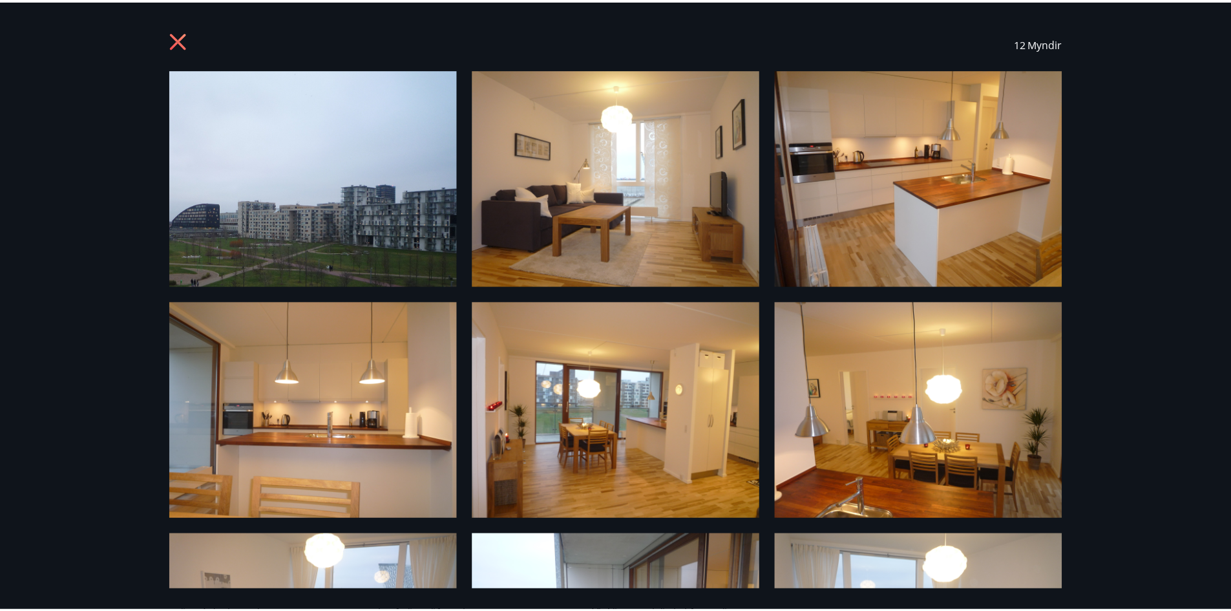
scroll to position [0, 0]
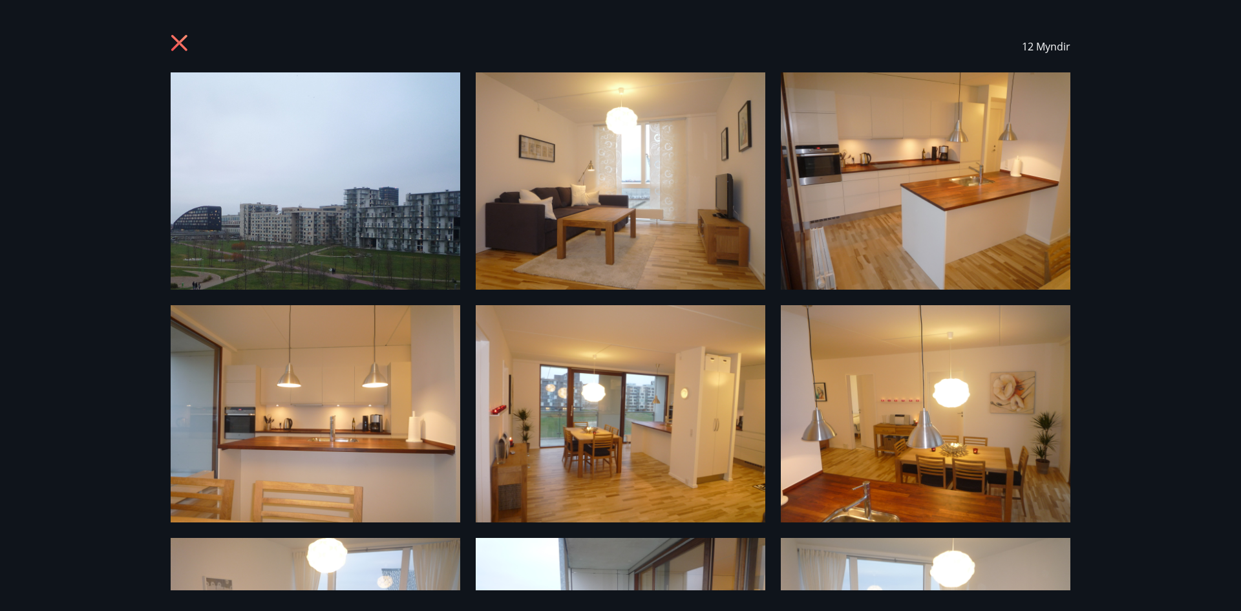
click at [180, 38] on icon at bounding box center [181, 44] width 21 height 21
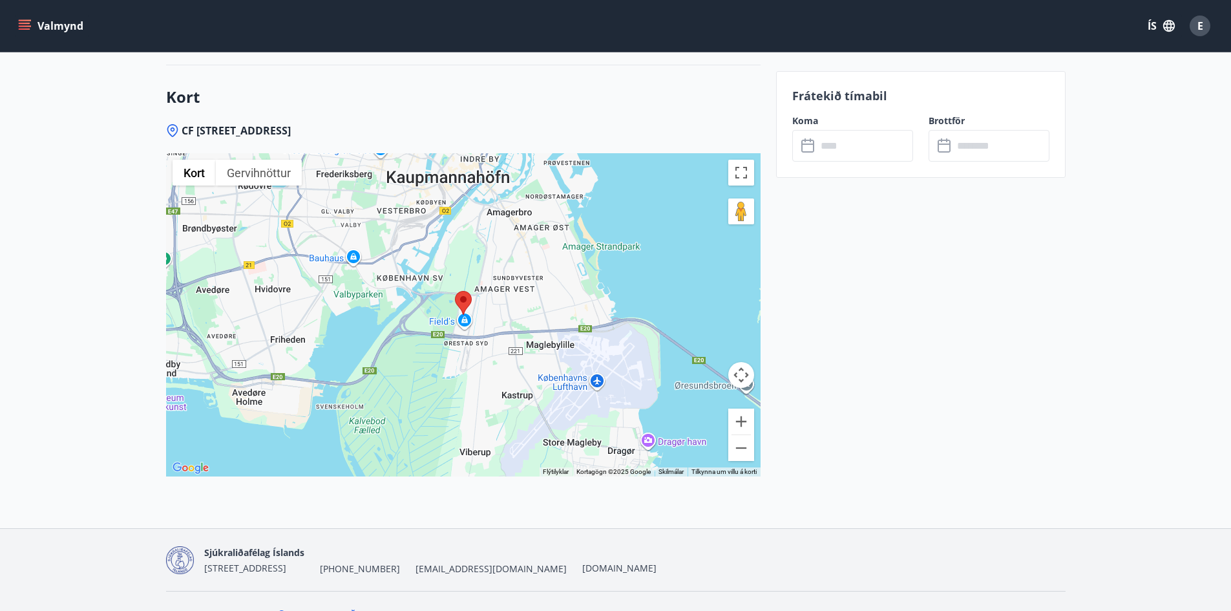
scroll to position [2097, 0]
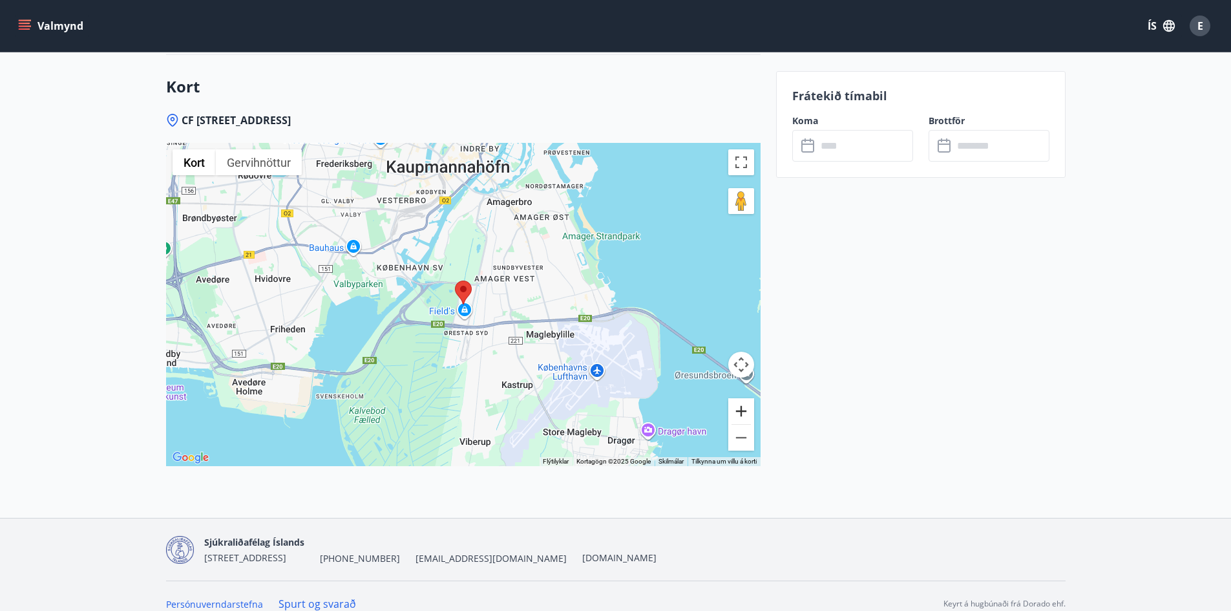
click at [743, 398] on button "Stækka" at bounding box center [741, 411] width 26 height 26
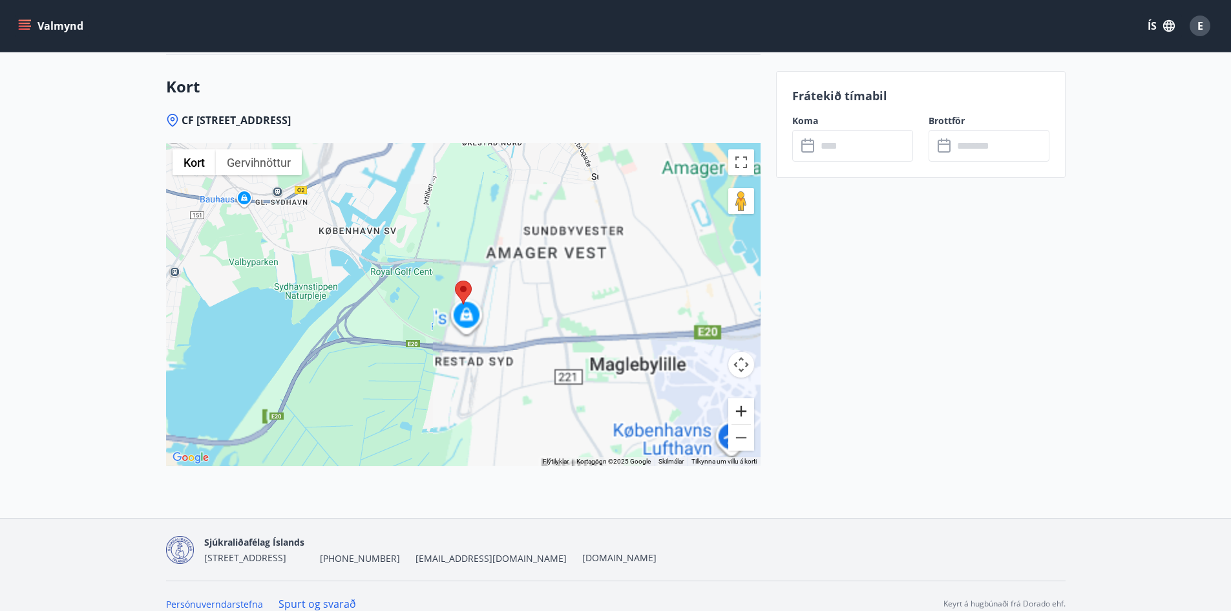
click at [743, 398] on button "Stækka" at bounding box center [741, 411] width 26 height 26
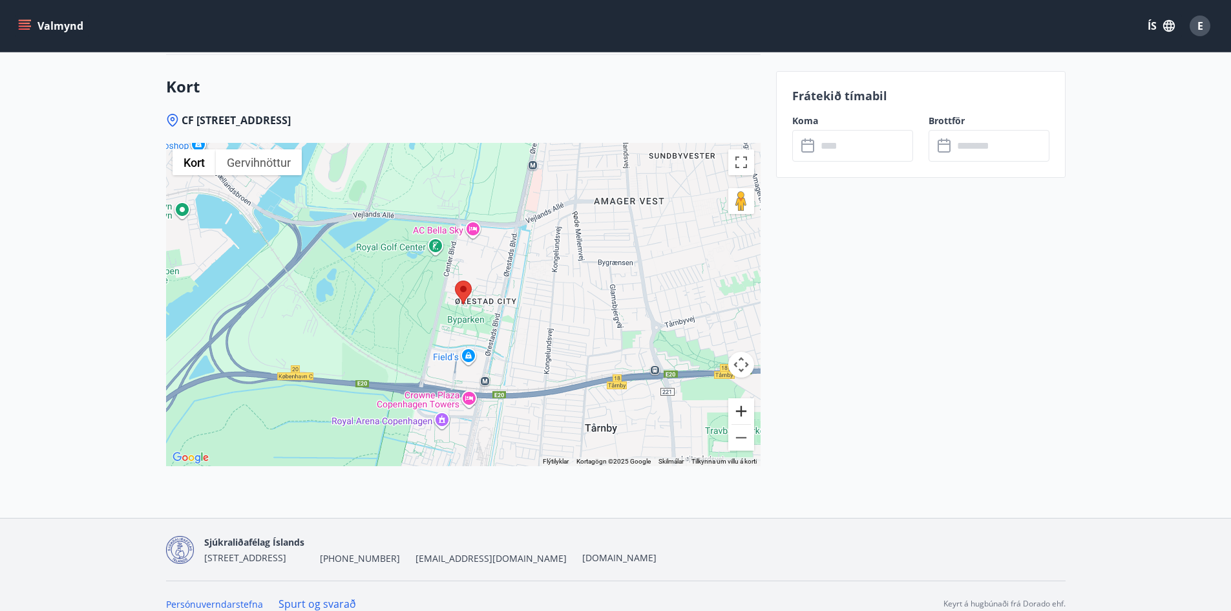
click at [742, 398] on button "Stækka" at bounding box center [741, 411] width 26 height 26
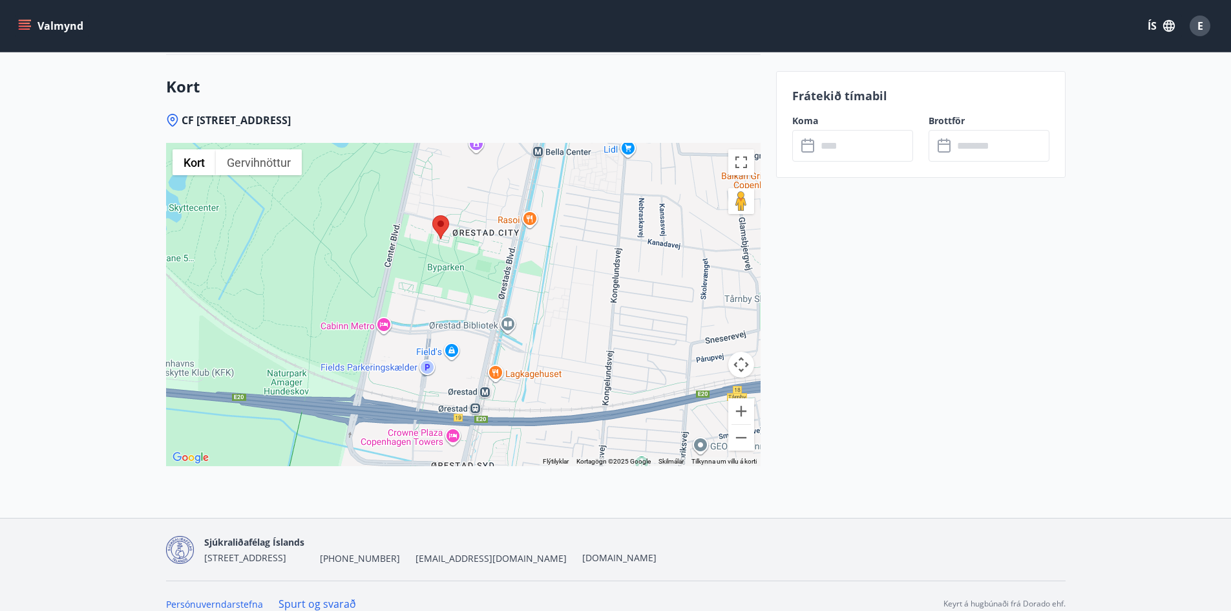
drag, startPoint x: 575, startPoint y: 370, endPoint x: 552, endPoint y: 304, distance: 70.5
click at [552, 304] on div at bounding box center [463, 304] width 594 height 323
click at [740, 398] on button "Stækka" at bounding box center [741, 411] width 26 height 26
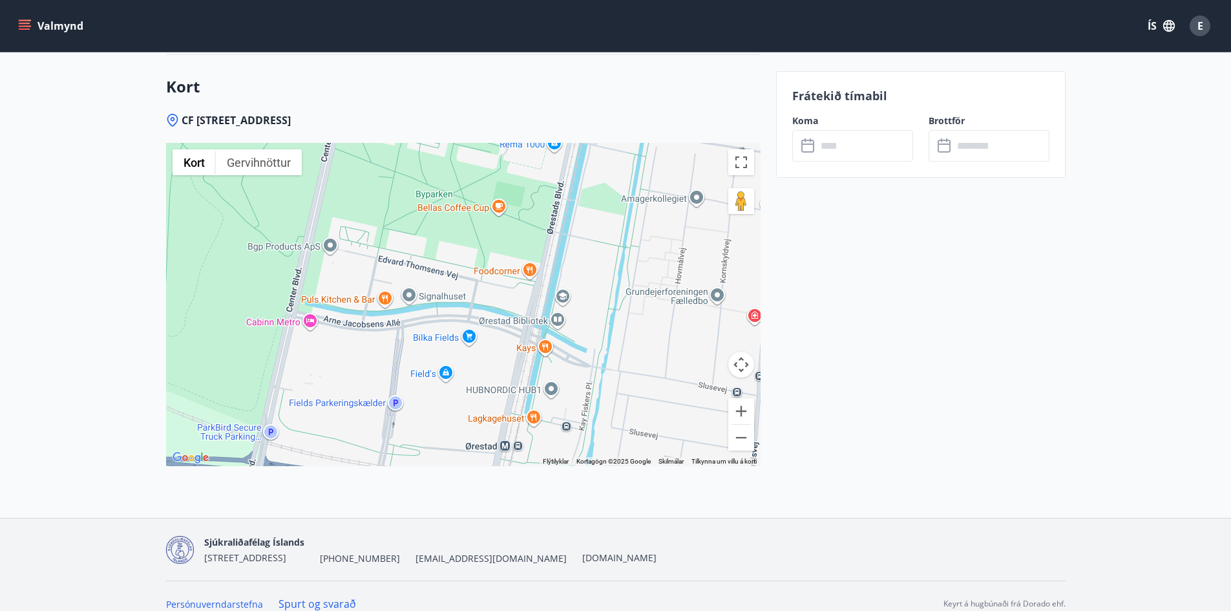
drag, startPoint x: 599, startPoint y: 374, endPoint x: 604, endPoint y: 339, distance: 35.3
click at [604, 339] on div at bounding box center [463, 304] width 594 height 323
